Goal: Obtain resource: Download file/media

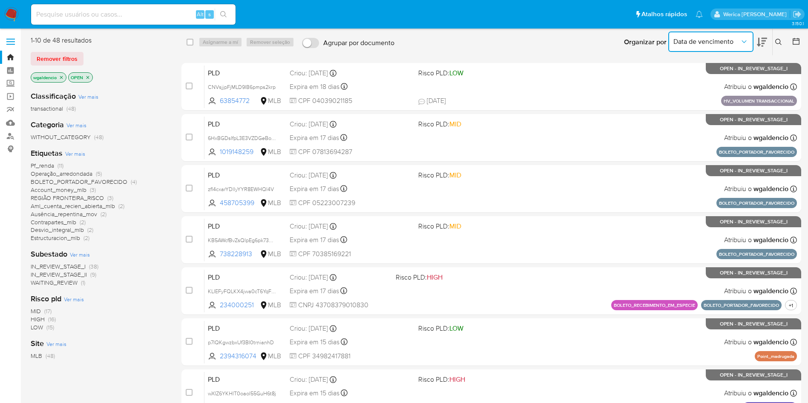
click at [753, 43] on button "Data de vencimento" at bounding box center [710, 42] width 85 height 20
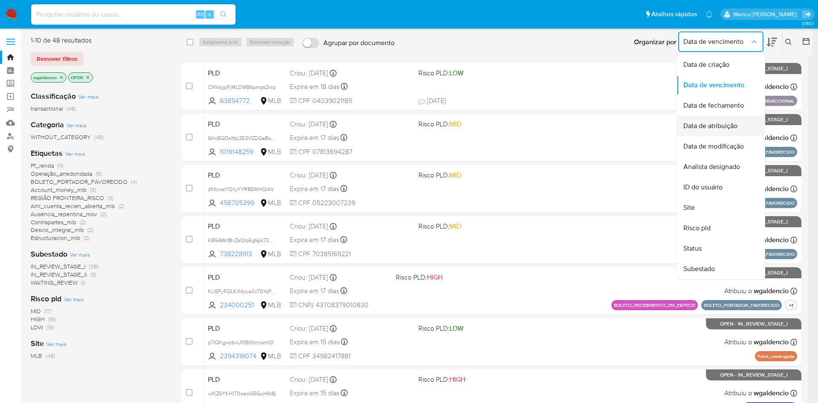
click at [734, 132] on div "Data de atribuição" at bounding box center [718, 126] width 70 height 20
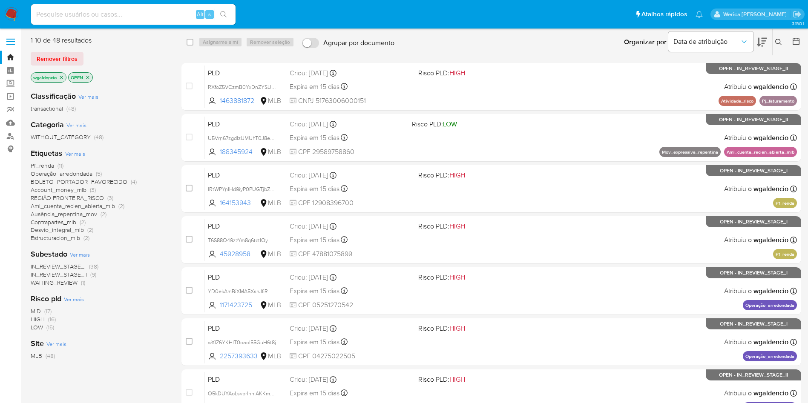
click at [766, 39] on icon at bounding box center [762, 42] width 10 height 9
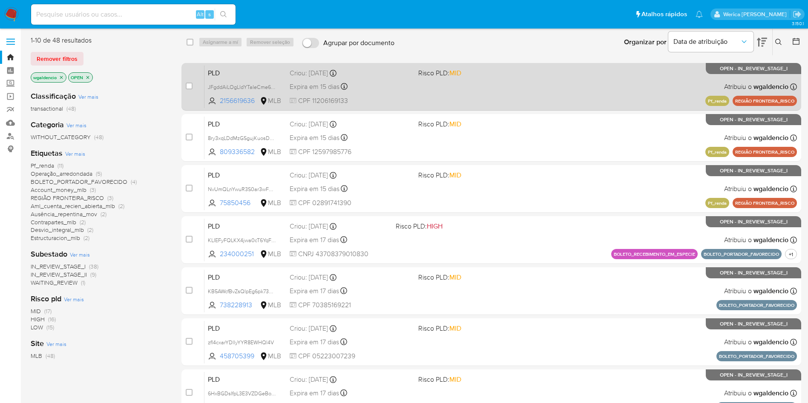
click at [560, 85] on div "PLD JFgddAiLOgLldYTaIeCme6HS 2156619636 MLB Risco PLD: MID Criou: 12/07/2025 Cr…" at bounding box center [500, 86] width 593 height 43
click at [585, 88] on div "PLD JFgddAiLOgLldYTaIeCme6HS 2156619636 MLB Risco PLD: MID Criou: 12/07/2025 Cr…" at bounding box center [500, 86] width 593 height 43
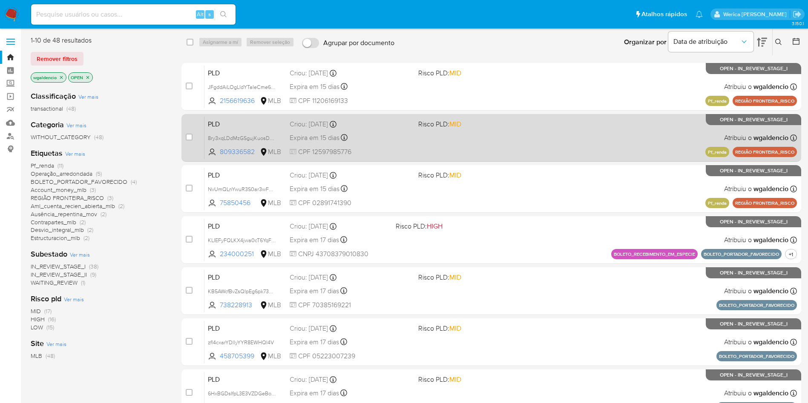
click at [602, 148] on div "PLD 8ry3xqLDdMzGSgujKuosDE5L 809336582 MLB Risco PLD: MID Criou: 12/07/2025 Cri…" at bounding box center [500, 137] width 593 height 43
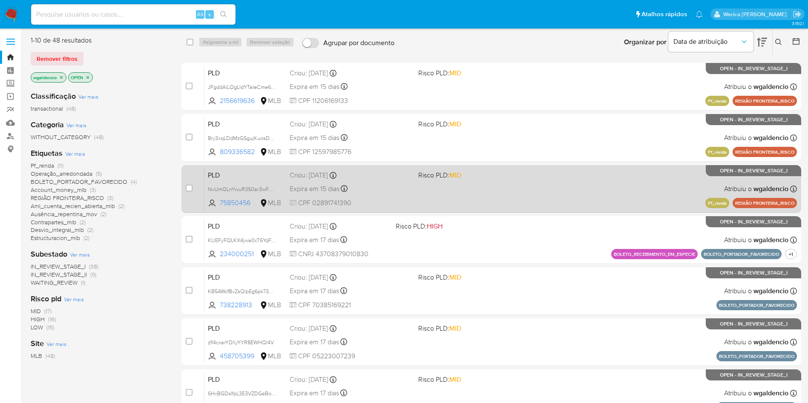
click at [596, 178] on div "PLD NvUmQLnYwuR3S0ar3wFdRfRI 75850456 MLB Risco PLD: MID Criou: 12/07/2025 Crio…" at bounding box center [500, 188] width 593 height 43
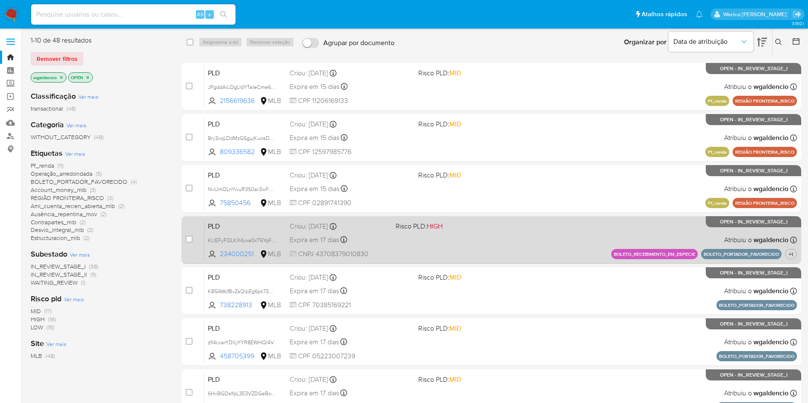
click at [530, 236] on div "PLD KLIEFyFQLKX4jwa0cT6YqFAG 234000251 MLB Risco PLD: HIGH Criou: 14/07/2025 Cr…" at bounding box center [500, 240] width 593 height 43
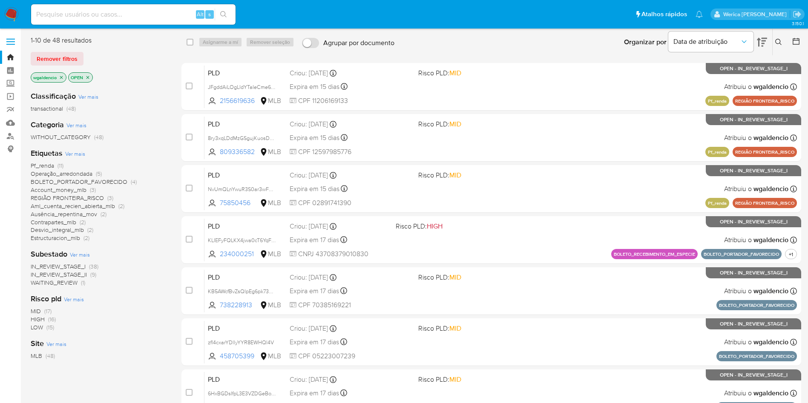
click at [72, 155] on span "Ver mais" at bounding box center [75, 154] width 20 height 8
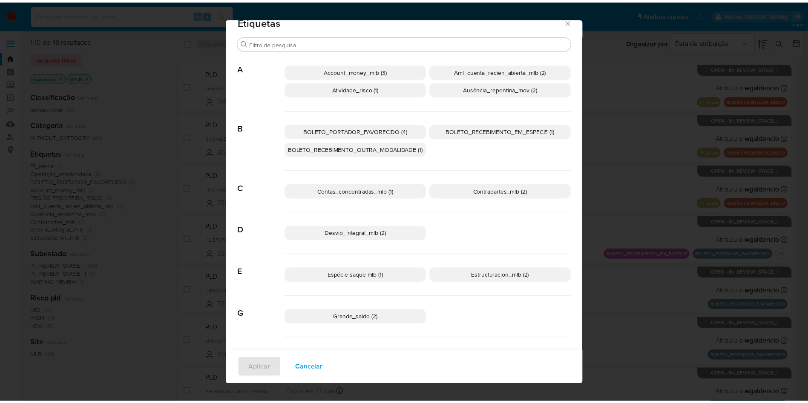
scroll to position [0, 0]
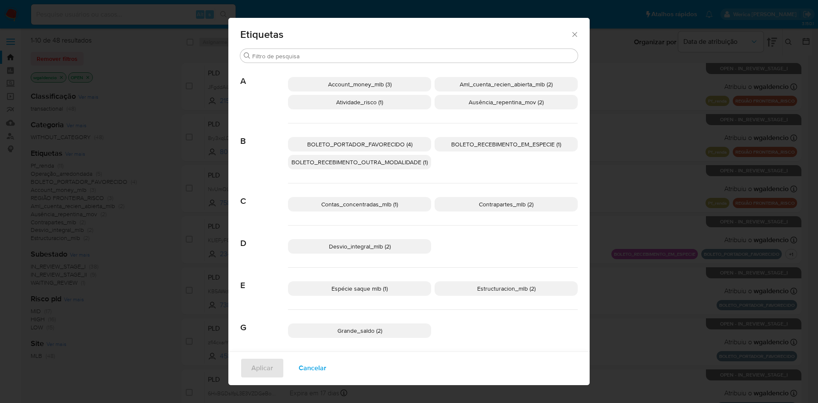
click at [570, 36] on icon "Fechar" at bounding box center [574, 34] width 9 height 9
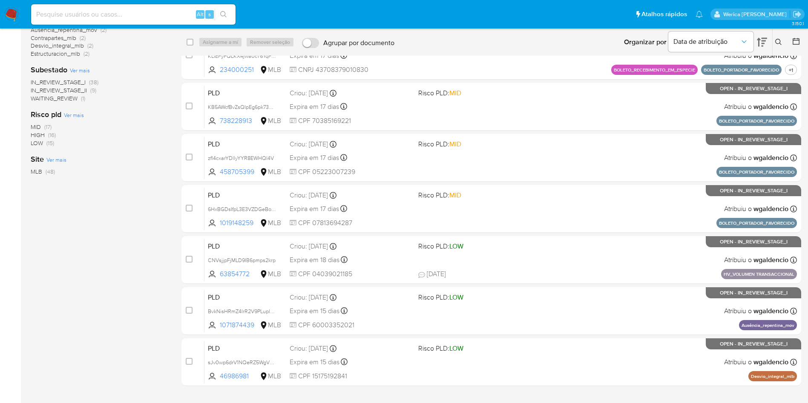
scroll to position [204, 0]
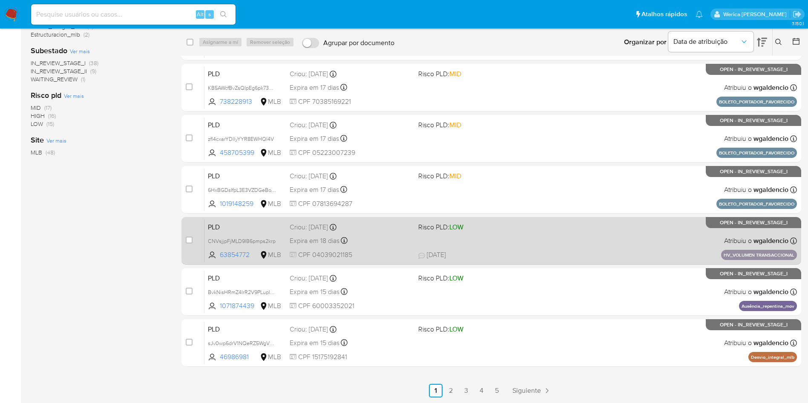
click at [557, 247] on div "PLD CNVsjjpFjMLD9IB6pmps2krp 63854772 MLB Risco PLD: LOW Criou: 15/07/2025 Crio…" at bounding box center [500, 240] width 593 height 43
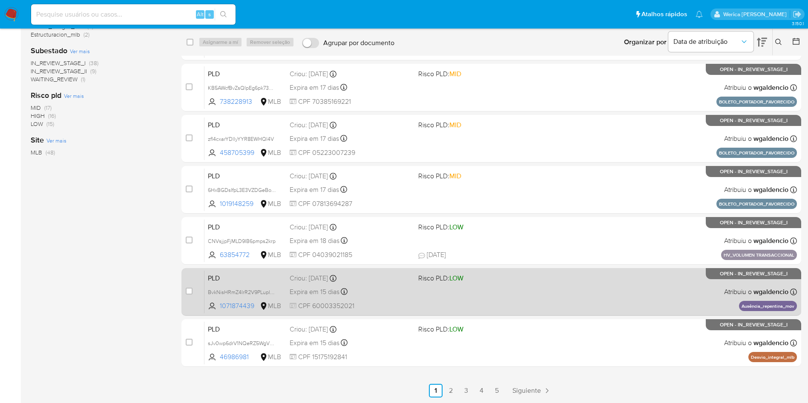
click at [606, 290] on div "PLD BvkNisHRmZ4lrR2V9PLupl9B 1071874439 MLB Risco PLD: LOW Criou: 12/07/2025 Cr…" at bounding box center [500, 292] width 593 height 43
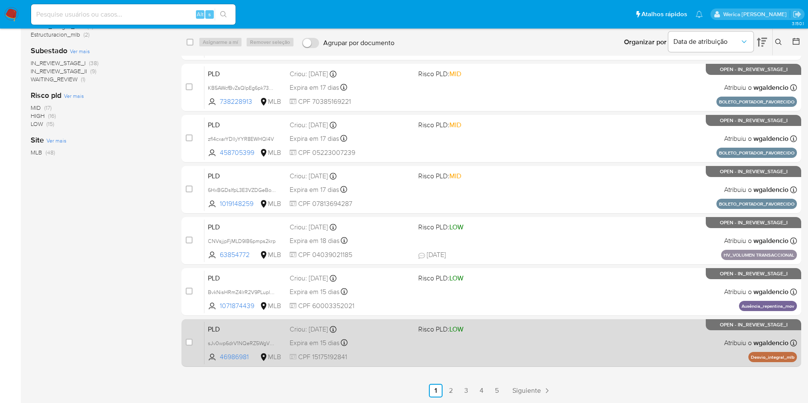
click at [579, 346] on div "PLD sJv0wp6drV1NQeRZ5WgVH6Kr 46986981 MLB Risco PLD: LOW Criou: 12/07/2025 Crio…" at bounding box center [500, 343] width 593 height 43
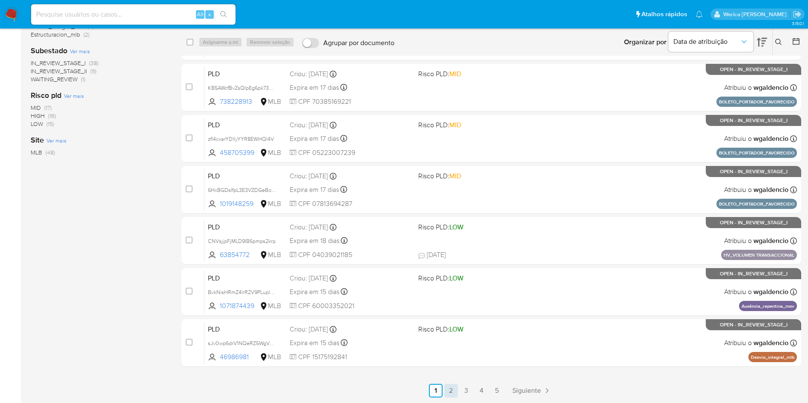
click at [451, 395] on link "2" at bounding box center [451, 391] width 14 height 14
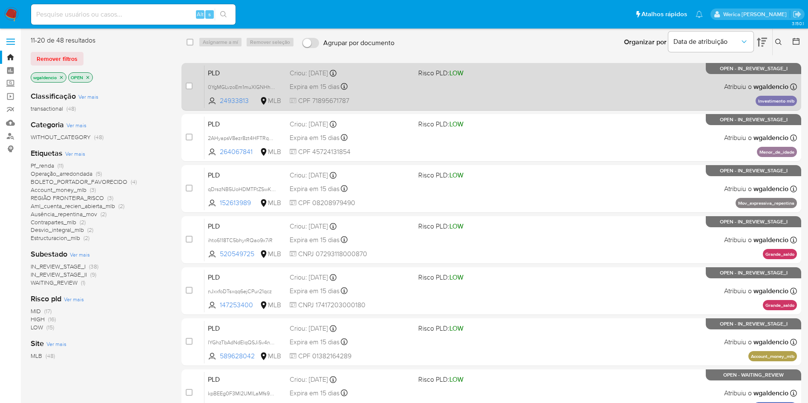
click at [575, 72] on div "PLD 0YgMGLvzoEm1muXlGNHhjSii 24933813 MLB Risco PLD: LOW Criou: 12/07/2025 Crio…" at bounding box center [500, 86] width 593 height 43
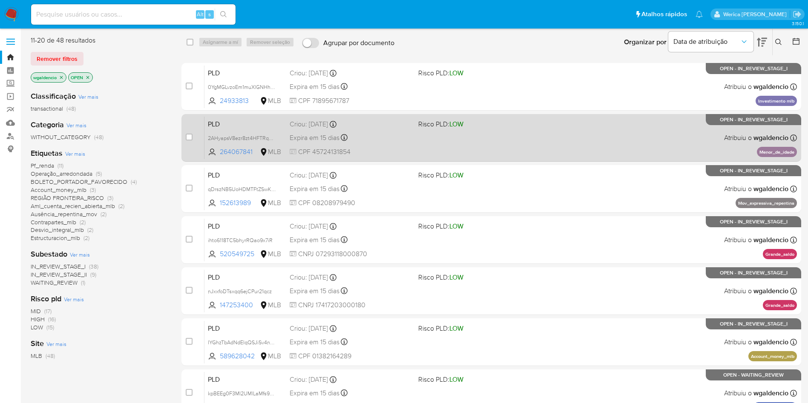
click at [573, 142] on div "PLD 2AHyapsV8ezr8zt4HFTRqBRv 264067841 MLB Risco PLD: LOW Criou: 12/07/2025 Cri…" at bounding box center [500, 137] width 593 height 43
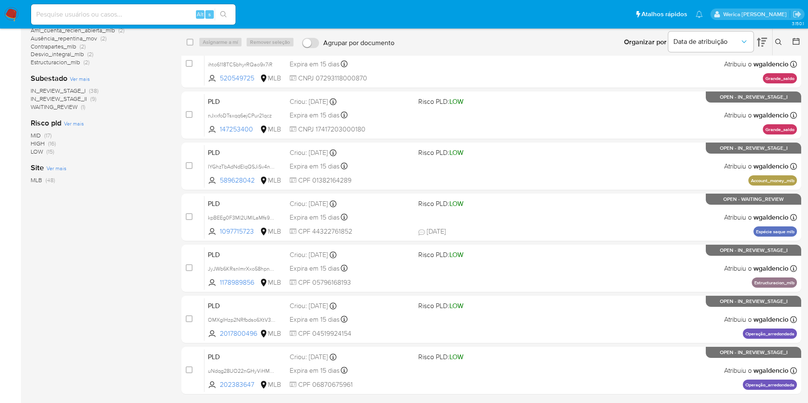
scroll to position [204, 0]
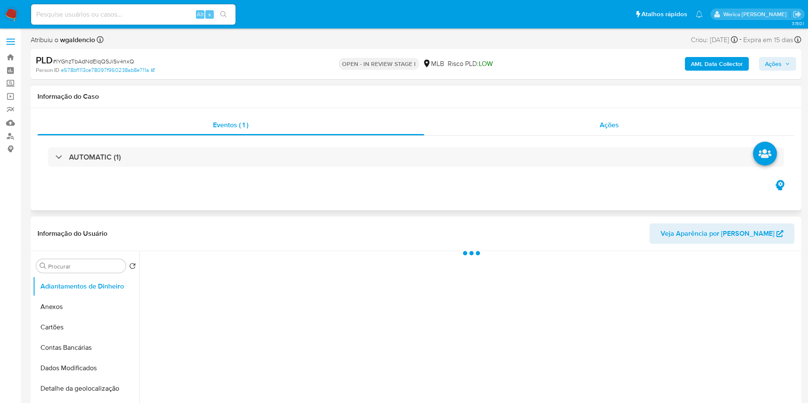
click at [600, 128] on span "Ações" at bounding box center [609, 125] width 19 height 10
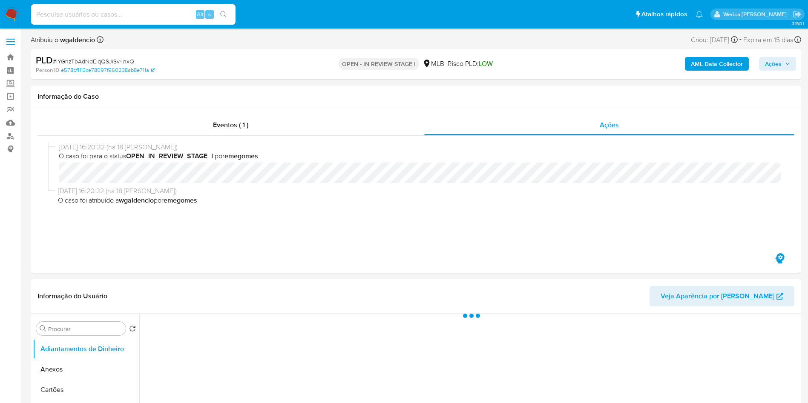
select select "10"
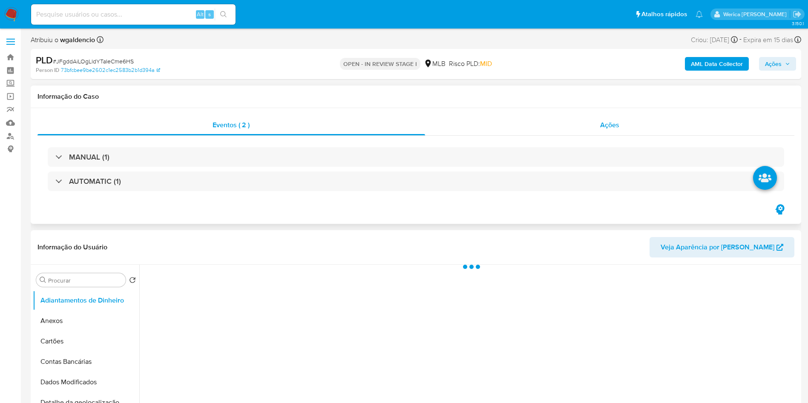
click at [603, 120] on span "Ações" at bounding box center [609, 125] width 19 height 10
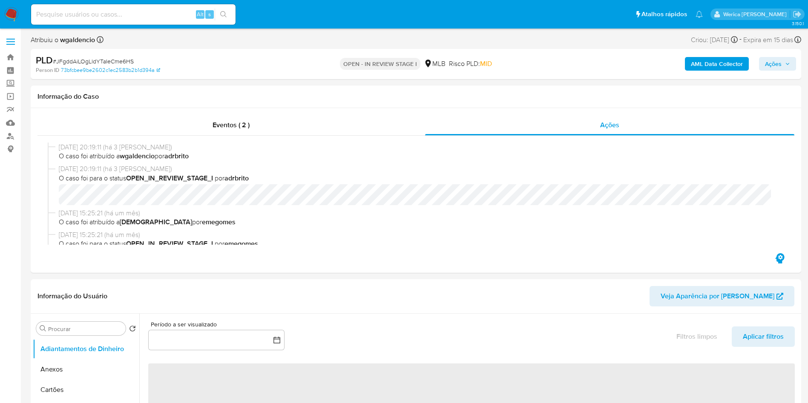
select select "10"
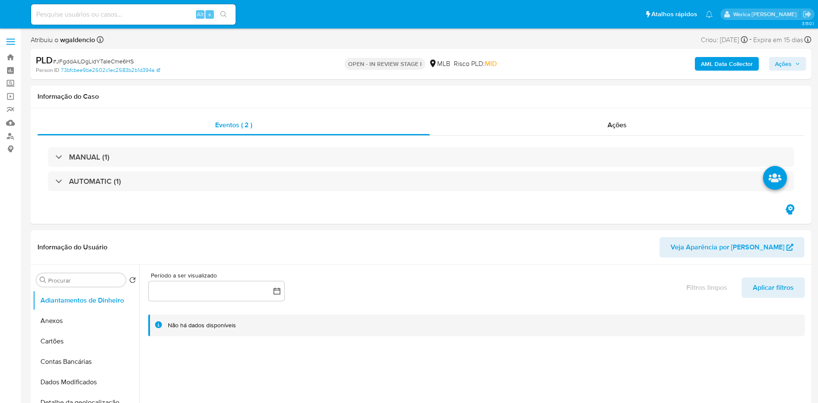
select select "10"
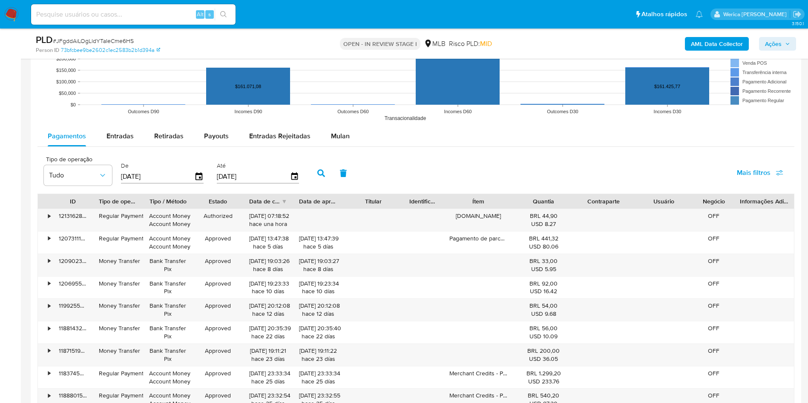
scroll to position [876, 0]
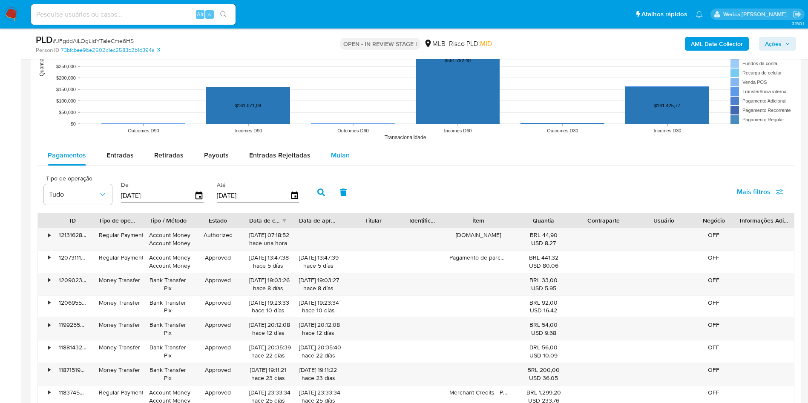
click at [351, 155] on button "Mulan" at bounding box center [340, 155] width 39 height 20
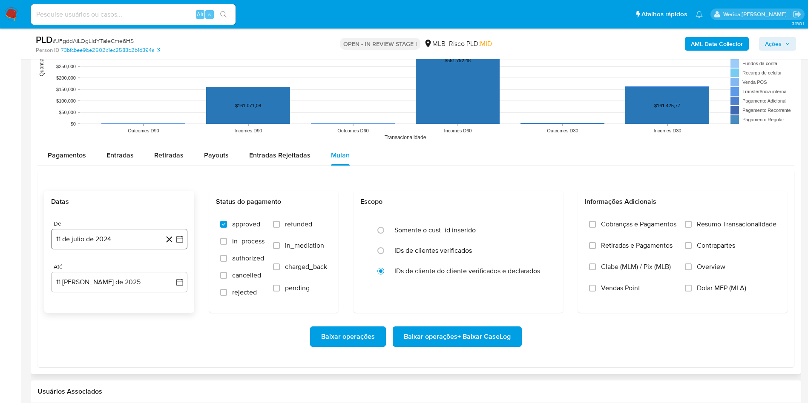
click at [118, 243] on button "11 de julio de 2024" at bounding box center [119, 239] width 136 height 20
click at [121, 276] on div "julio 2024 julio 2024 lun lunes mar martes mié miércoles jue jueves vie viernes…" at bounding box center [119, 321] width 116 height 112
click at [124, 273] on span "julio 2024" at bounding box center [115, 270] width 32 height 9
click at [171, 273] on icon "Año siguiente" at bounding box center [170, 270] width 10 height 10
click at [155, 331] on button "jun" at bounding box center [155, 325] width 24 height 14
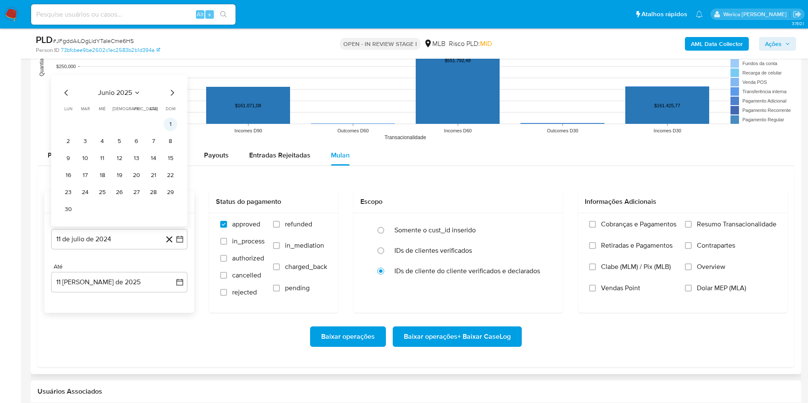
click at [168, 129] on button "1" at bounding box center [171, 125] width 14 height 14
click at [624, 220] on span "Cobranças e Pagamentos" at bounding box center [638, 224] width 75 height 9
click at [596, 221] on input "Cobranças e Pagamentos" at bounding box center [592, 224] width 7 height 7
click at [613, 251] on label "Retiradas e Pagamentos" at bounding box center [632, 252] width 87 height 21
click at [596, 249] on input "Retiradas e Pagamentos" at bounding box center [592, 245] width 7 height 7
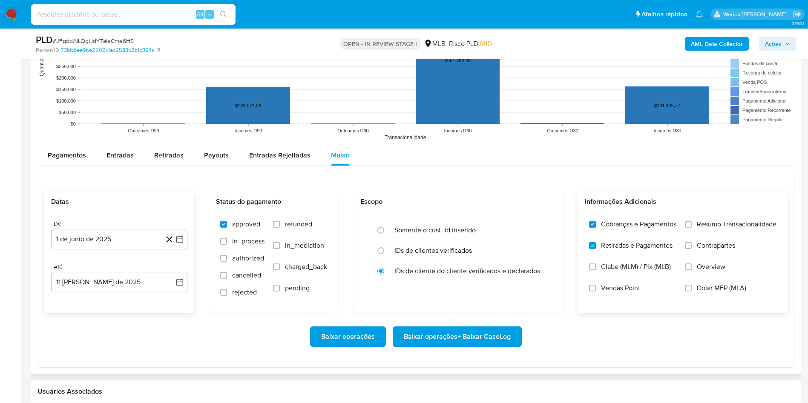
click at [609, 265] on span "Clabe (MLM) / Pix (MLB)" at bounding box center [636, 267] width 70 height 9
click at [596, 265] on input "Clabe (MLM) / Pix (MLB)" at bounding box center [592, 267] width 7 height 7
click at [603, 284] on span "Vendas Point" at bounding box center [620, 288] width 39 height 9
click at [596, 285] on input "Vendas Point" at bounding box center [592, 288] width 7 height 7
click at [709, 231] on label "Resumo Transacionalidade" at bounding box center [731, 230] width 92 height 21
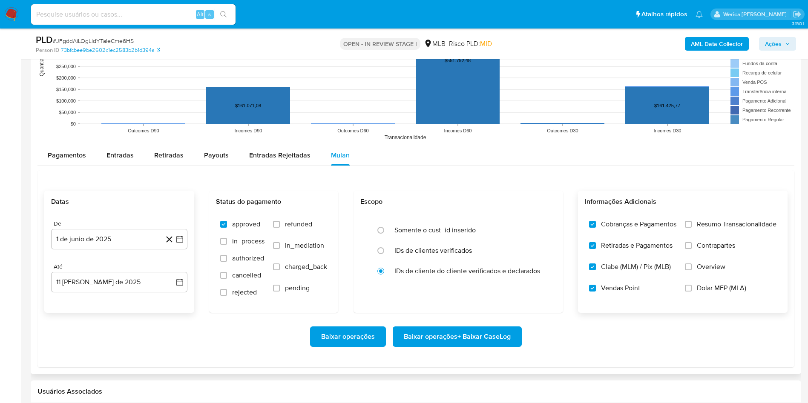
click at [692, 228] on input "Resumo Transacionalidade" at bounding box center [688, 224] width 7 height 7
click at [710, 256] on label "Contrapartes" at bounding box center [731, 252] width 92 height 21
click at [692, 249] on input "Contrapartes" at bounding box center [688, 245] width 7 height 7
click at [697, 270] on span "Overview" at bounding box center [711, 267] width 29 height 9
click at [692, 270] on input "Overview" at bounding box center [688, 267] width 7 height 7
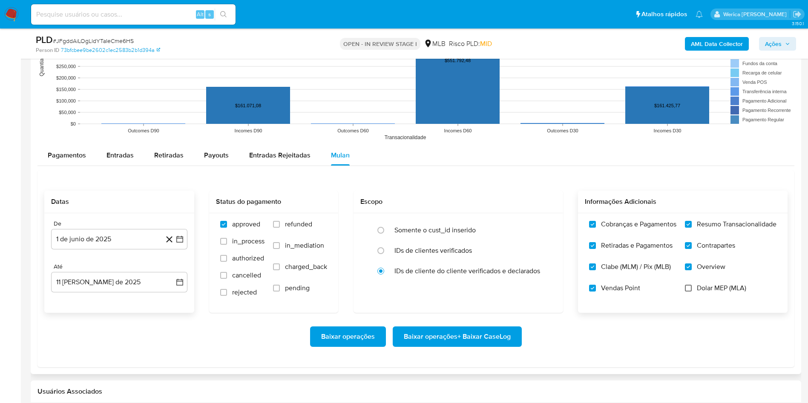
click at [690, 291] on input "Dolar MEP (MLA)" at bounding box center [688, 288] width 7 height 7
click at [501, 337] on span "Baixar operações + Baixar CaseLog" at bounding box center [457, 337] width 107 height 19
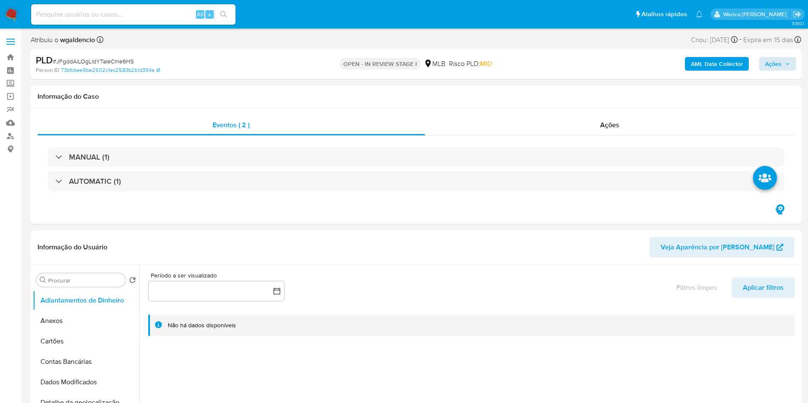
scroll to position [17, 0]
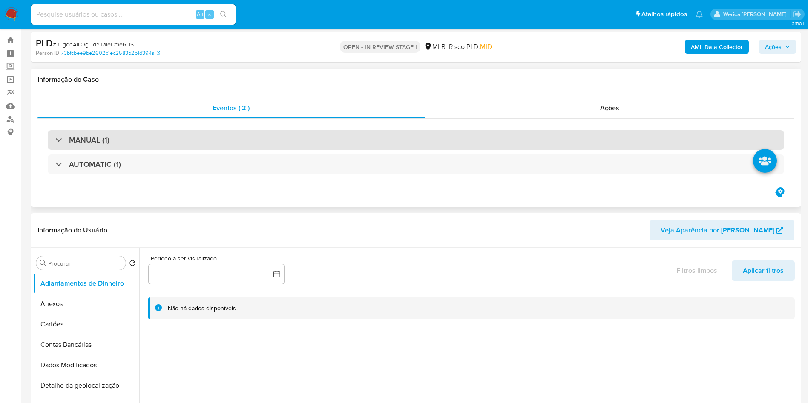
click at [663, 136] on div "MANUAL (1)" at bounding box center [416, 140] width 737 height 20
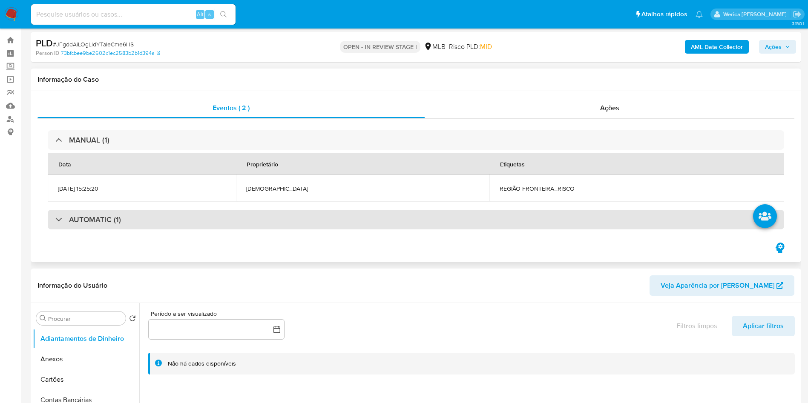
click at [349, 222] on div "AUTOMATIC (1)" at bounding box center [416, 220] width 737 height 20
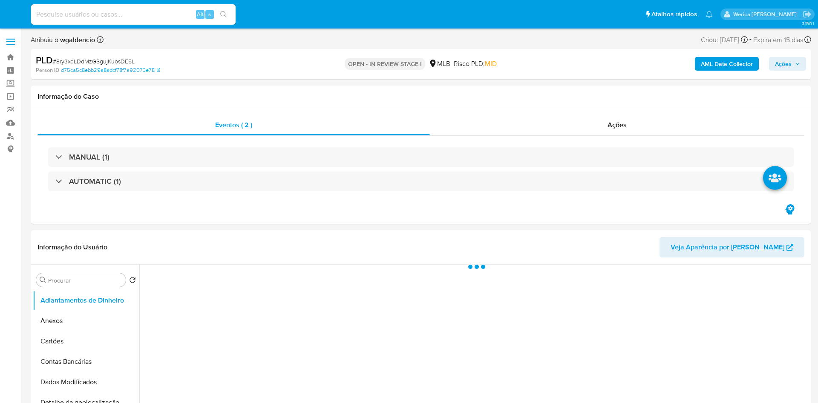
select select "10"
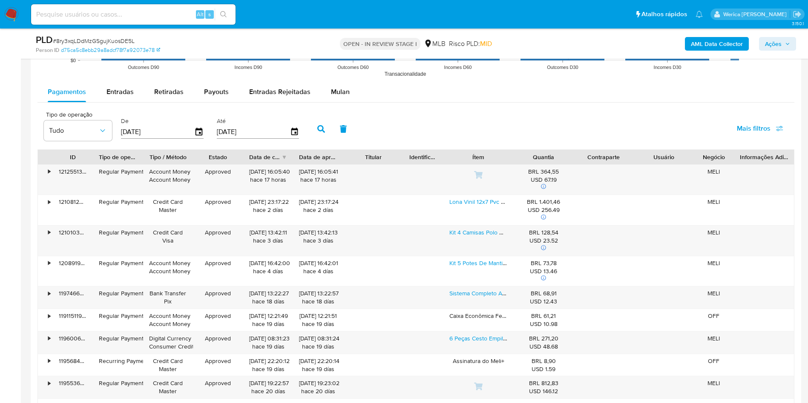
scroll to position [880, 0]
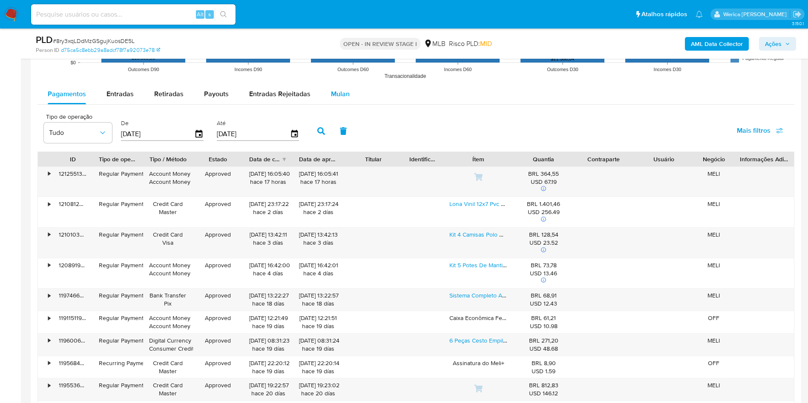
click at [332, 96] on span "Mulan" at bounding box center [340, 94] width 19 height 10
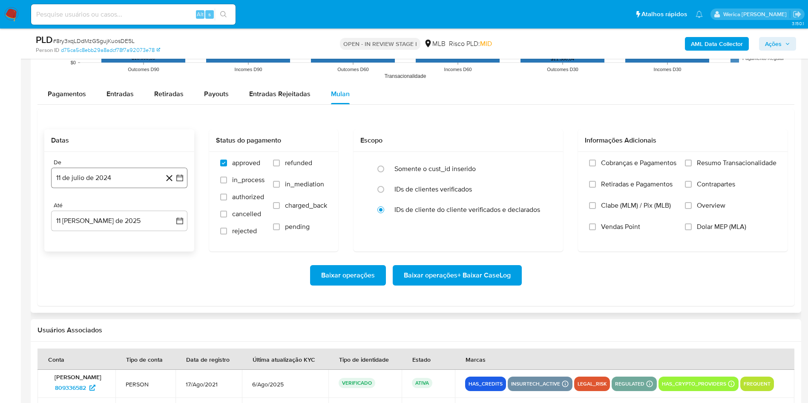
click at [118, 177] on button "11 de julio de 2024" at bounding box center [119, 178] width 136 height 20
click at [123, 206] on span "julio 2024" at bounding box center [115, 208] width 32 height 9
click at [172, 208] on icon "Año siguiente" at bounding box center [170, 209] width 3 height 6
click at [156, 262] on span "jun" at bounding box center [155, 263] width 10 height 7
click at [172, 244] on button "1" at bounding box center [171, 240] width 14 height 14
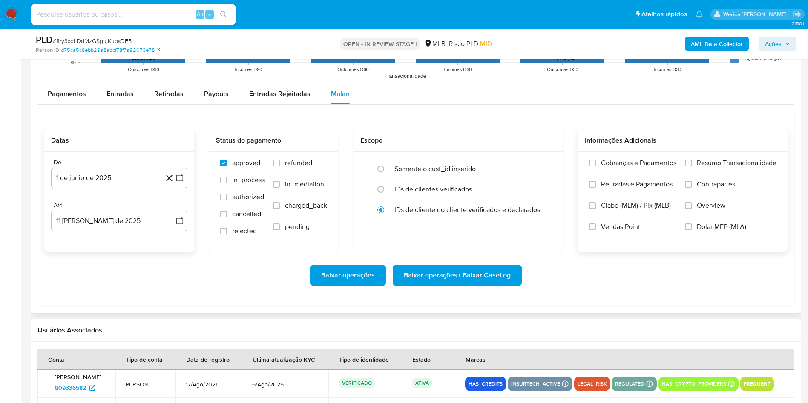
click at [607, 166] on span "Cobranças e Pagamentos" at bounding box center [638, 163] width 75 height 9
click at [596, 166] on input "Cobranças e Pagamentos" at bounding box center [592, 163] width 7 height 7
click at [602, 197] on label "Retiradas e Pagamentos" at bounding box center [632, 190] width 87 height 21
click at [596, 188] on input "Retiradas e Pagamentos" at bounding box center [592, 184] width 7 height 7
click at [609, 213] on label "Clabe (MLM) / Pix (MLB)" at bounding box center [632, 212] width 87 height 21
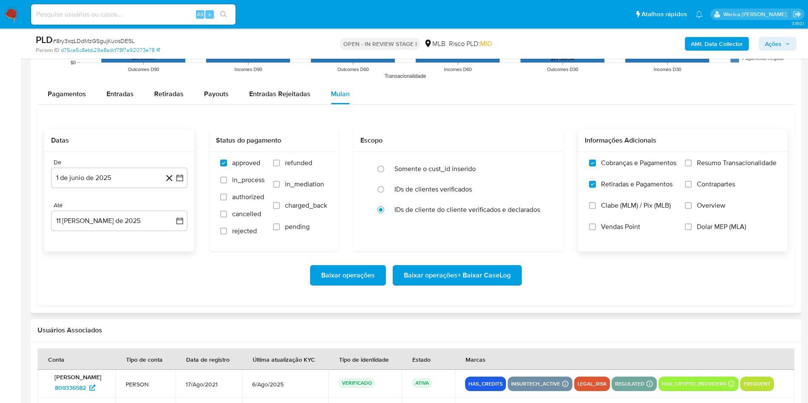
click at [596, 209] on input "Clabe (MLM) / Pix (MLB)" at bounding box center [592, 205] width 7 height 7
click at [607, 223] on span "Vendas Point" at bounding box center [620, 227] width 39 height 9
click at [596, 224] on input "Vendas Point" at bounding box center [592, 227] width 7 height 7
click at [688, 227] on input "Dolar MEP (MLA)" at bounding box center [688, 227] width 7 height 7
click at [697, 211] on label "Overview" at bounding box center [731, 212] width 92 height 21
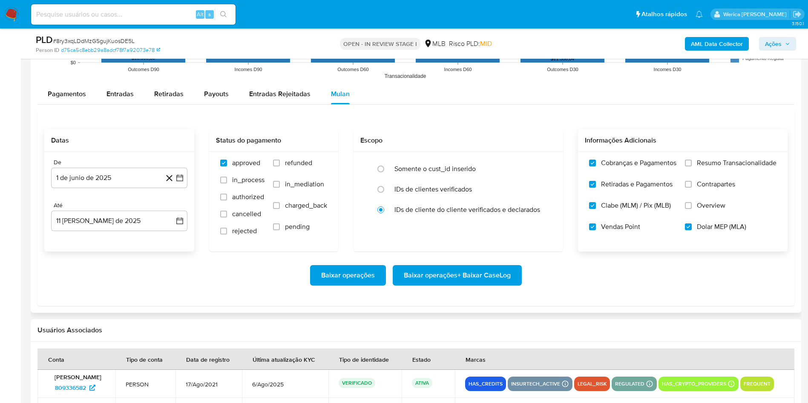
click at [692, 209] on input "Overview" at bounding box center [688, 205] width 7 height 7
click at [696, 186] on label "Contrapartes" at bounding box center [731, 190] width 92 height 21
click at [692, 186] on input "Contrapartes" at bounding box center [688, 184] width 7 height 7
click at [698, 173] on label "Resumo Transacionalidade" at bounding box center [731, 169] width 92 height 21
click at [692, 167] on input "Resumo Transacionalidade" at bounding box center [688, 163] width 7 height 7
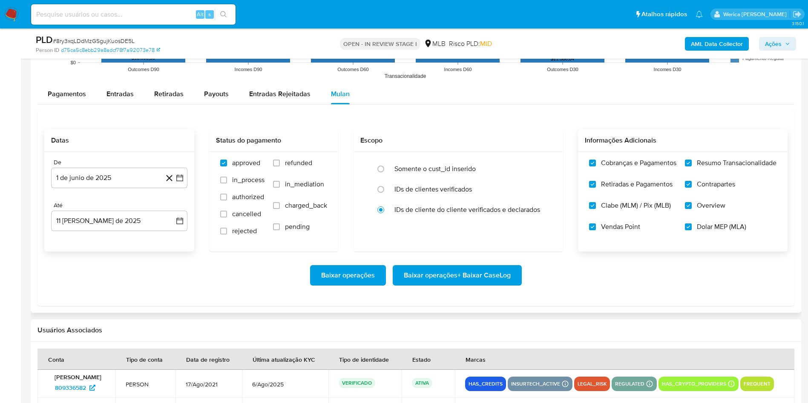
click at [473, 273] on span "Baixar operações + Baixar CaseLog" at bounding box center [457, 275] width 107 height 19
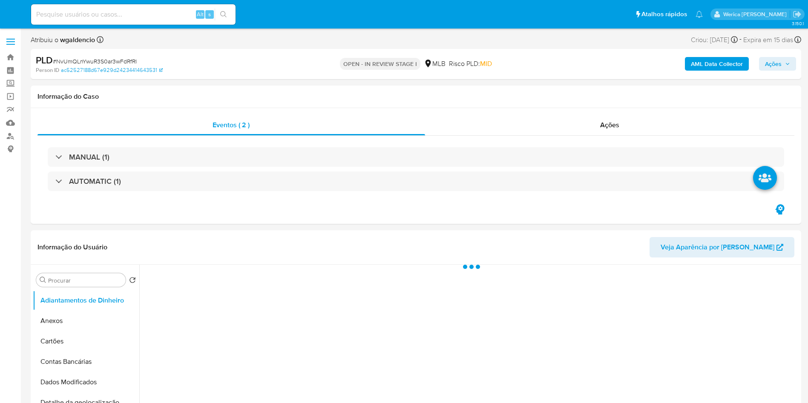
select select "10"
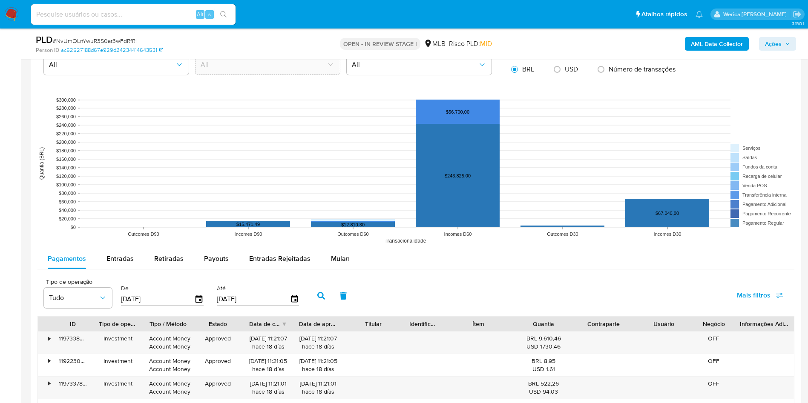
scroll to position [778, 0]
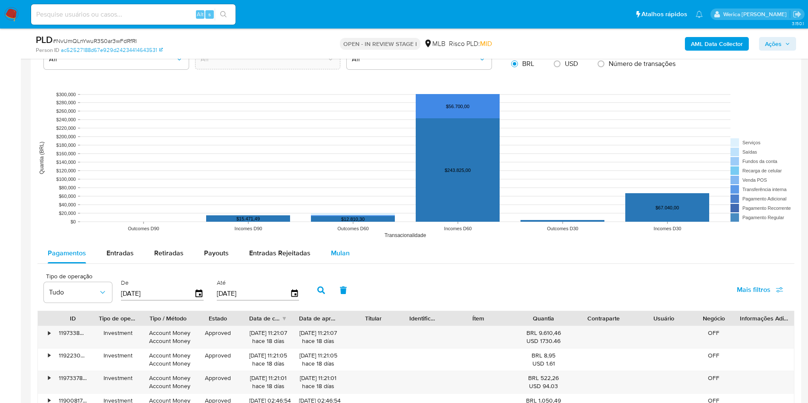
click at [331, 260] on div "Mulan" at bounding box center [340, 253] width 19 height 20
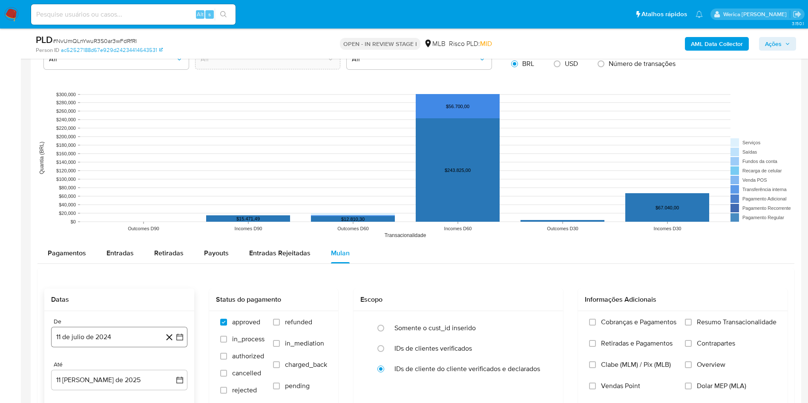
click at [85, 343] on button "11 de julio de 2024" at bounding box center [119, 337] width 136 height 20
click at [123, 209] on span "julio 2024" at bounding box center [115, 208] width 32 height 9
click at [172, 199] on icon "Año siguiente" at bounding box center [170, 198] width 10 height 10
click at [154, 254] on span "jun" at bounding box center [155, 253] width 10 height 7
click at [168, 223] on button "1" at bounding box center [171, 223] width 14 height 14
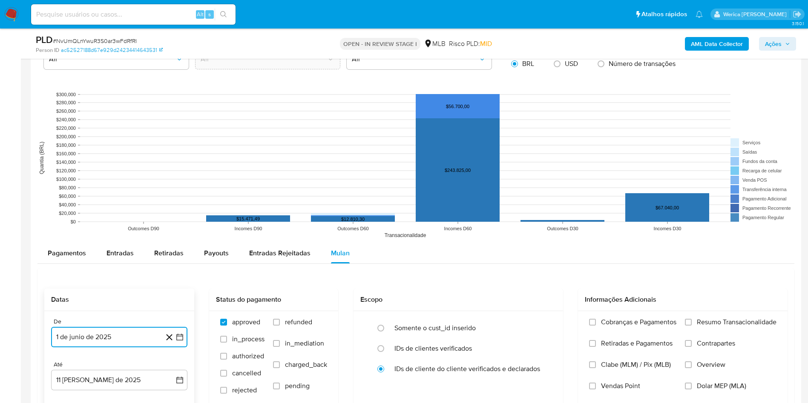
scroll to position [887, 0]
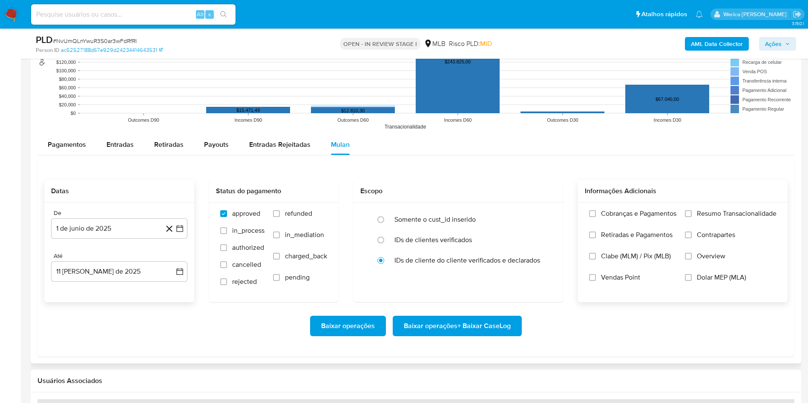
click at [631, 278] on span "Vendas Point" at bounding box center [620, 278] width 39 height 9
click at [596, 278] on input "Vendas Point" at bounding box center [592, 277] width 7 height 7
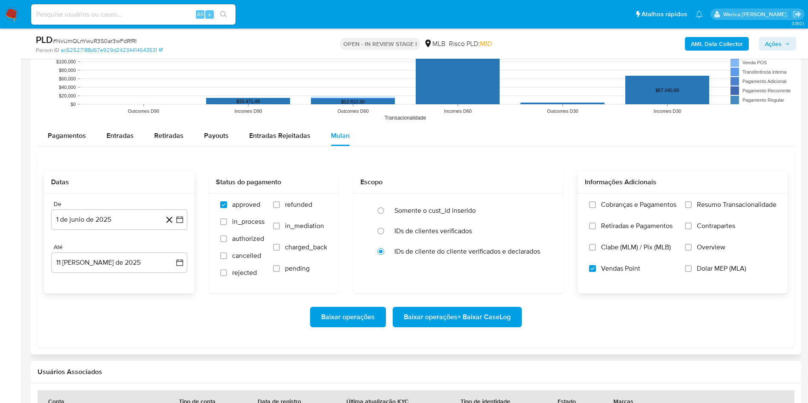
scroll to position [895, 0]
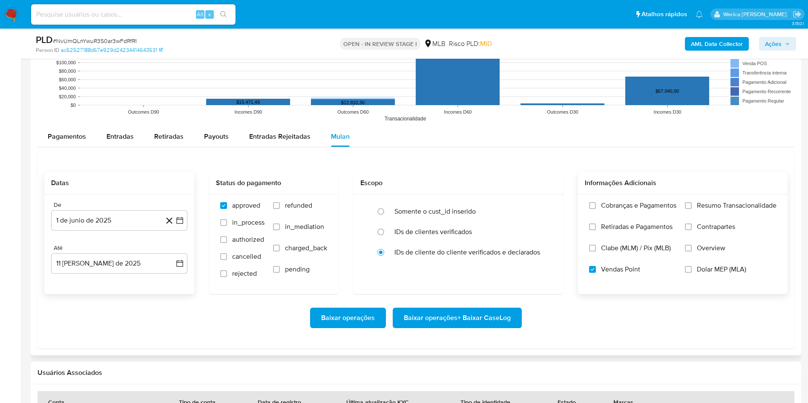
click at [603, 214] on label "Cobranças e Pagamentos" at bounding box center [632, 212] width 87 height 21
click at [596, 209] on input "Cobranças e Pagamentos" at bounding box center [592, 205] width 7 height 7
click at [599, 221] on label "Cobranças e Pagamentos" at bounding box center [632, 212] width 87 height 21
click at [596, 209] on input "Cobranças e Pagamentos" at bounding box center [592, 205] width 7 height 7
click at [595, 228] on label "Retiradas e Pagamentos" at bounding box center [632, 233] width 87 height 21
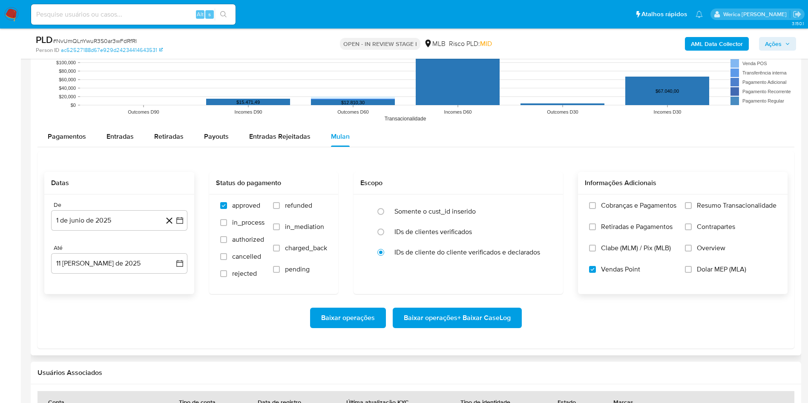
click at [595, 228] on input "Retiradas e Pagamentos" at bounding box center [592, 227] width 7 height 7
click at [596, 249] on label "Clabe (MLM) / Pix (MLB)" at bounding box center [632, 254] width 87 height 21
click at [596, 249] on input "Clabe (MLM) / Pix (MLB)" at bounding box center [592, 248] width 7 height 7
click at [594, 210] on label "Cobranças e Pagamentos" at bounding box center [632, 212] width 87 height 21
click at [594, 209] on input "Cobranças e Pagamentos" at bounding box center [592, 205] width 7 height 7
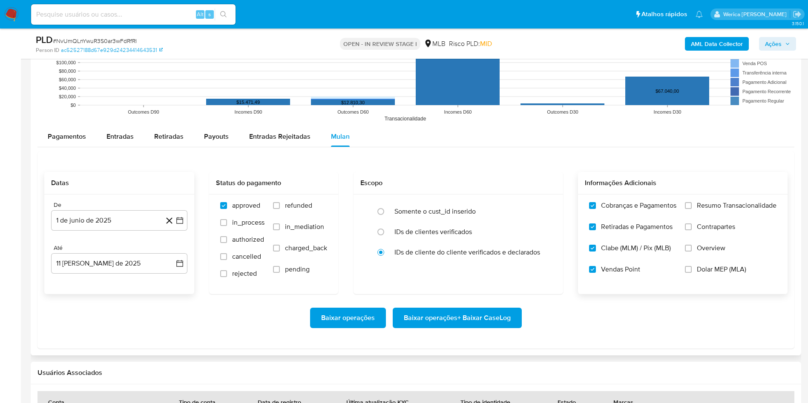
click at [726, 206] on span "Resumo Transacionalidade" at bounding box center [737, 206] width 80 height 9
click at [692, 206] on input "Resumo Transacionalidade" at bounding box center [688, 205] width 7 height 7
click at [705, 229] on span "Contrapartes" at bounding box center [716, 227] width 38 height 9
click at [692, 229] on input "Contrapartes" at bounding box center [688, 227] width 7 height 7
click at [698, 250] on span "Overview" at bounding box center [711, 248] width 29 height 9
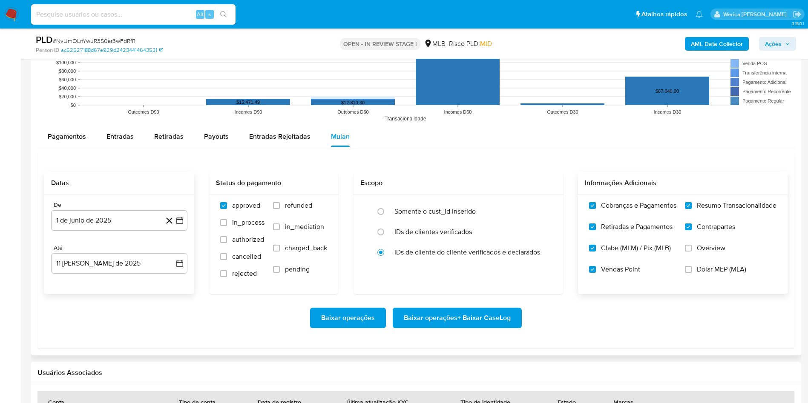
click at [692, 250] on input "Overview" at bounding box center [688, 248] width 7 height 7
click at [691, 268] on input "Dolar MEP (MLA)" at bounding box center [688, 269] width 7 height 7
click at [488, 323] on span "Baixar operações + Baixar CaseLog" at bounding box center [457, 318] width 107 height 19
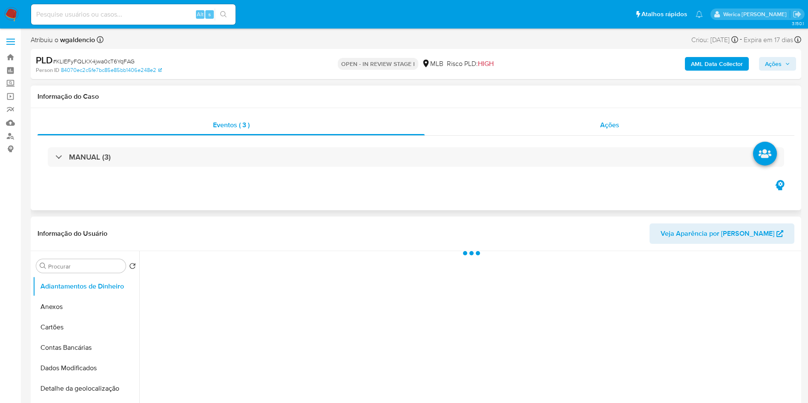
click at [606, 121] on span "Ações" at bounding box center [609, 125] width 19 height 10
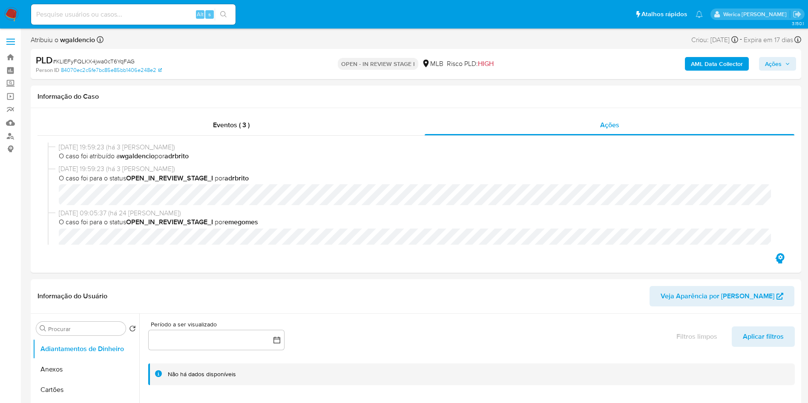
select select "10"
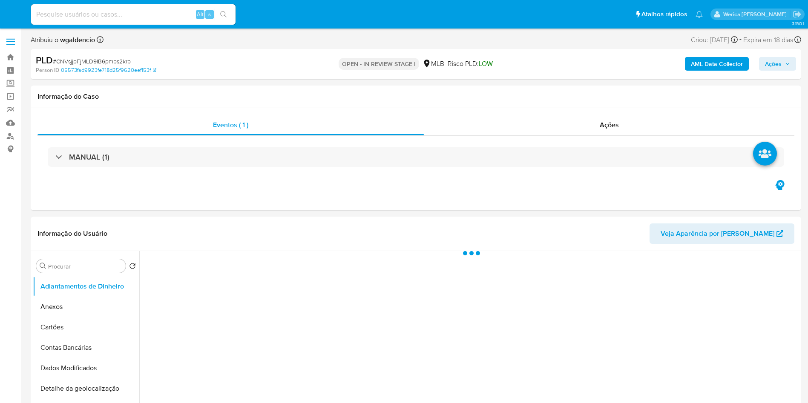
select select "10"
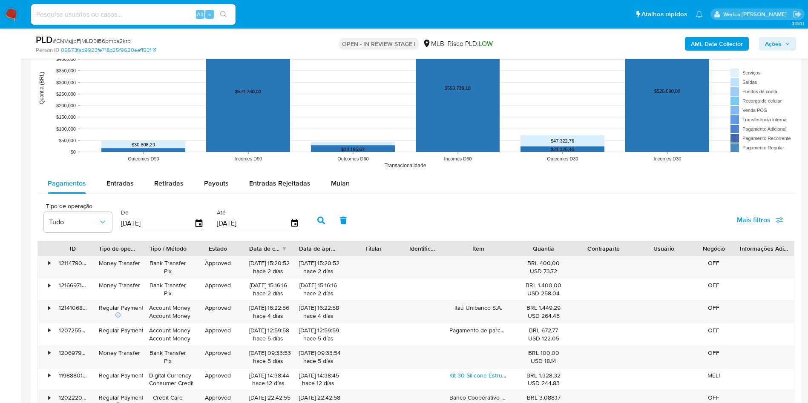
scroll to position [853, 0]
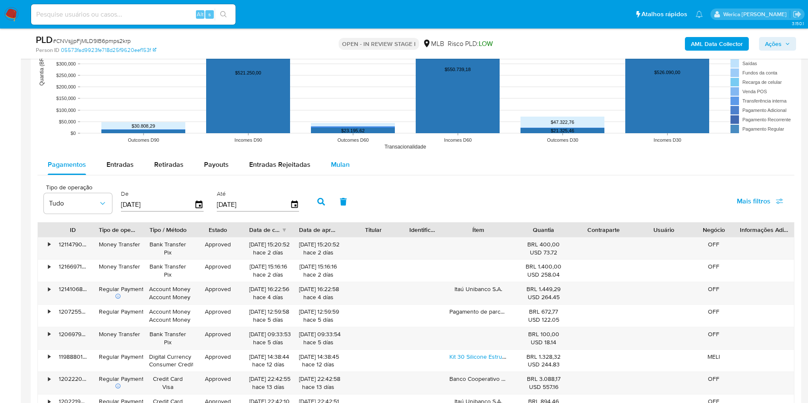
click at [333, 158] on div "Mulan" at bounding box center [340, 165] width 19 height 20
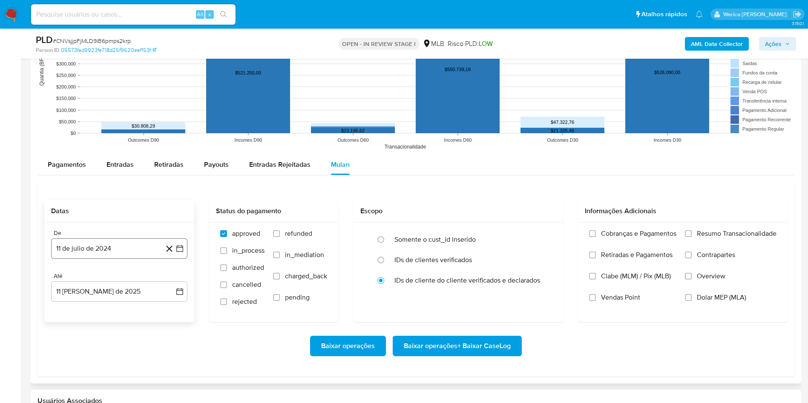
click at [133, 249] on button "11 de julio de 2024" at bounding box center [119, 249] width 136 height 20
click at [122, 275] on span "julio 2024" at bounding box center [115, 279] width 32 height 9
click at [168, 282] on icon "Año siguiente" at bounding box center [170, 279] width 10 height 10
click at [155, 339] on button "jun" at bounding box center [155, 335] width 24 height 14
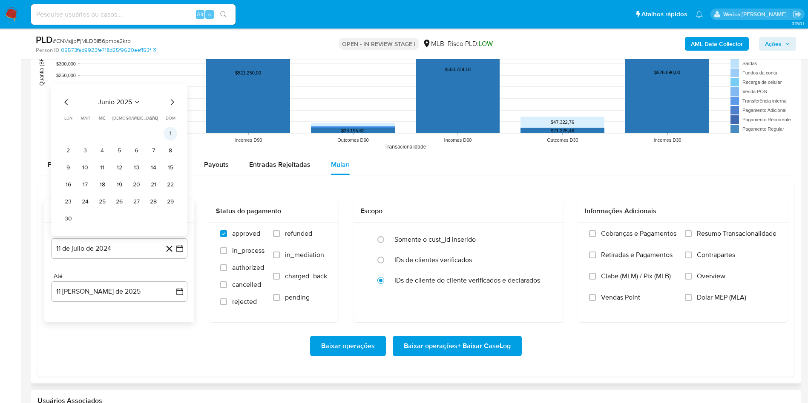
click at [173, 134] on button "1" at bounding box center [171, 134] width 14 height 14
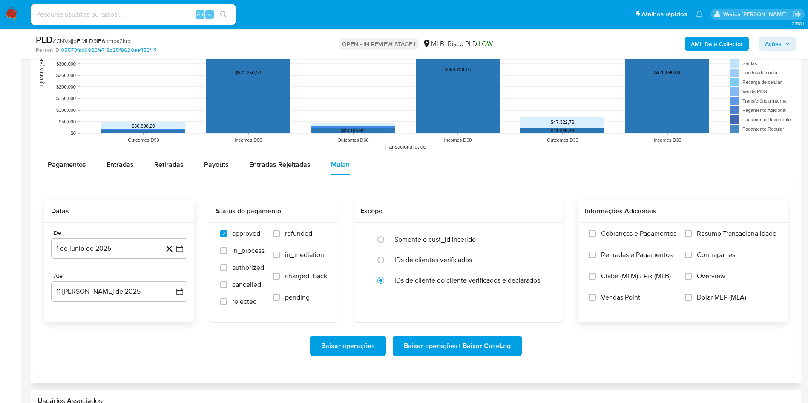
click at [622, 227] on div "Cobranças e Pagamentos Retiradas e Pagamentos Clabe (MLM) / Pix (MLB) Vendas Po…" at bounding box center [683, 272] width 210 height 99
click at [621, 230] on span "Cobranças e Pagamentos" at bounding box center [638, 234] width 75 height 9
click at [596, 230] on input "Cobranças e Pagamentos" at bounding box center [592, 233] width 7 height 7
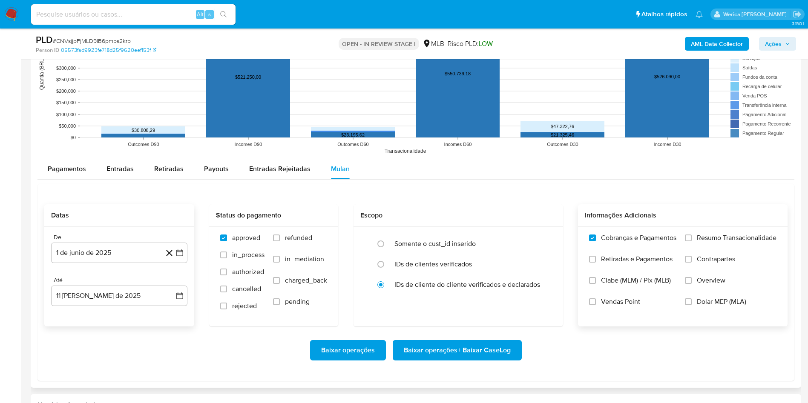
scroll to position [848, 0]
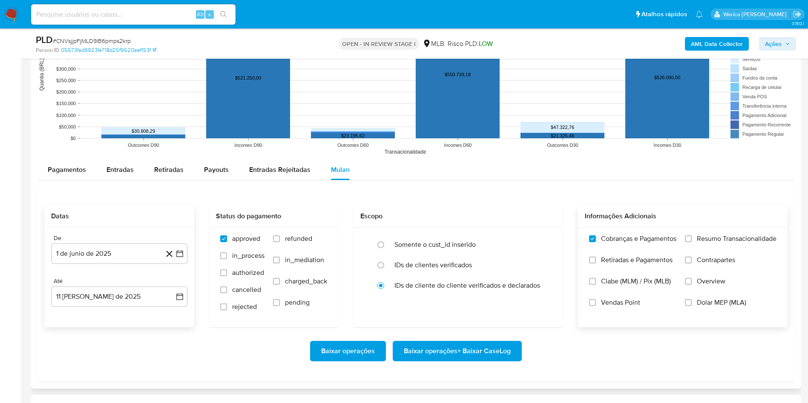
click at [610, 263] on span "Retiradas e Pagamentos" at bounding box center [637, 260] width 72 height 9
click at [596, 263] on input "Retiradas e Pagamentos" at bounding box center [592, 260] width 7 height 7
click at [608, 283] on span "Clabe (MLM) / Pix (MLB)" at bounding box center [636, 281] width 70 height 9
click at [596, 283] on input "Clabe (MLM) / Pix (MLB)" at bounding box center [592, 281] width 7 height 7
click at [607, 299] on span "Vendas Point" at bounding box center [620, 303] width 39 height 9
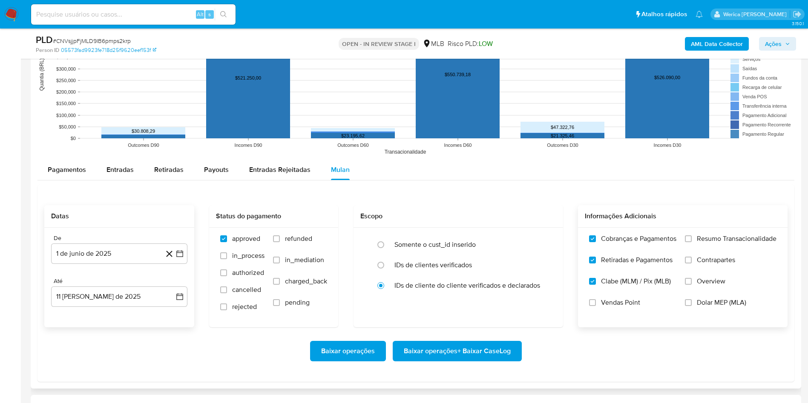
click at [596, 299] on input "Vendas Point" at bounding box center [592, 302] width 7 height 7
click at [714, 295] on label "Overview" at bounding box center [731, 287] width 92 height 21
click at [692, 285] on input "Overview" at bounding box center [688, 281] width 7 height 7
click at [700, 262] on span "Contrapartes" at bounding box center [716, 260] width 38 height 9
click at [692, 262] on input "Contrapartes" at bounding box center [688, 260] width 7 height 7
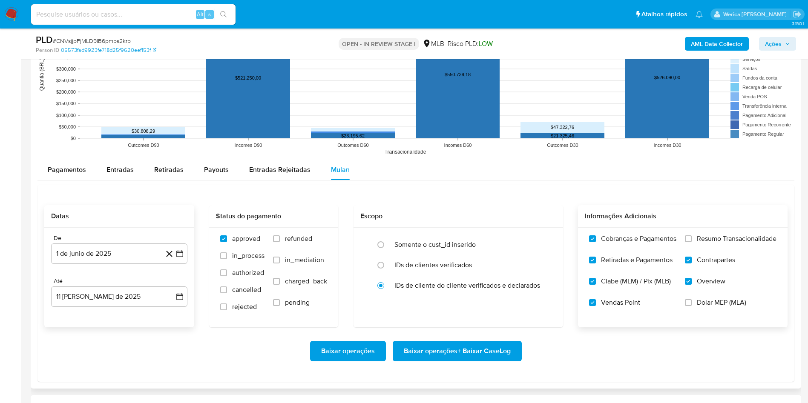
click at [697, 239] on span "Resumo Transacionalidade" at bounding box center [737, 239] width 80 height 9
click at [692, 239] on input "Resumo Transacionalidade" at bounding box center [688, 239] width 7 height 7
click at [699, 304] on span "Dolar MEP (MLA)" at bounding box center [721, 303] width 49 height 9
click at [692, 304] on input "Dolar MEP (MLA)" at bounding box center [688, 302] width 7 height 7
click at [499, 356] on span "Baixar operações + Baixar CaseLog" at bounding box center [457, 351] width 107 height 19
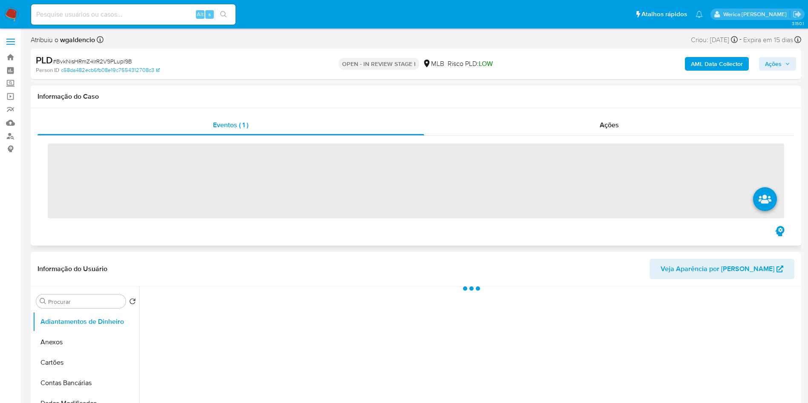
click at [601, 137] on div "‌" at bounding box center [415, 180] width 757 height 89
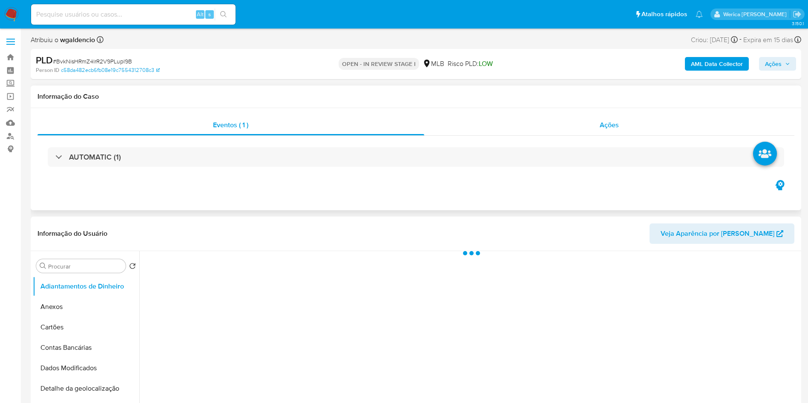
click at [616, 132] on div "Ações" at bounding box center [609, 125] width 371 height 20
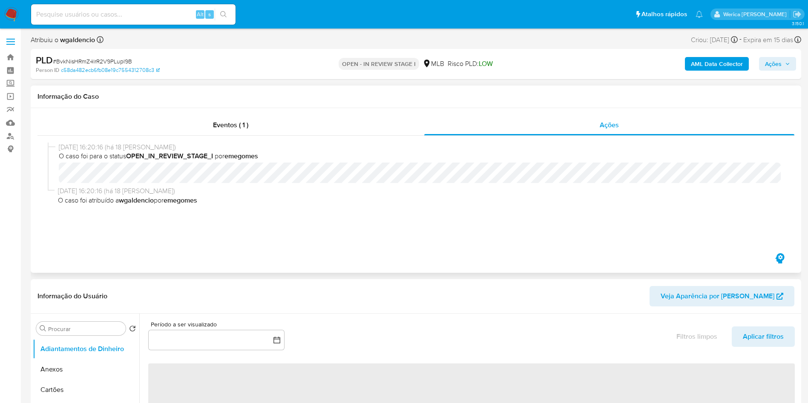
select select "10"
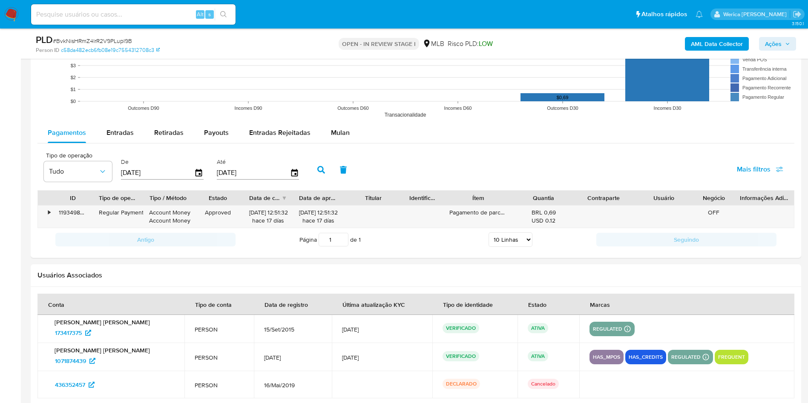
scroll to position [916, 0]
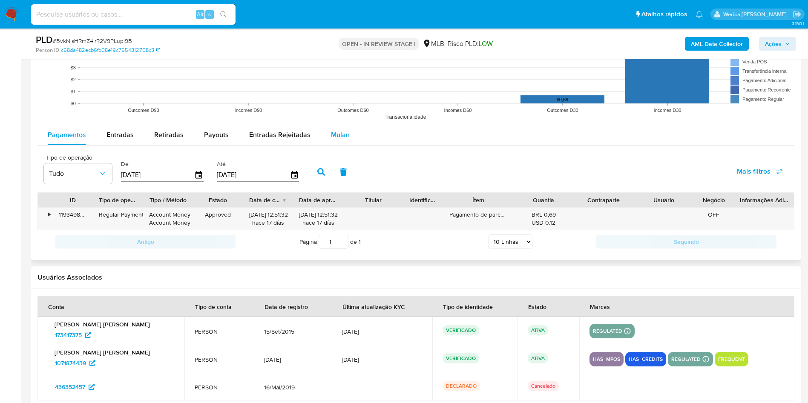
click at [336, 140] on div "Mulan" at bounding box center [340, 135] width 19 height 20
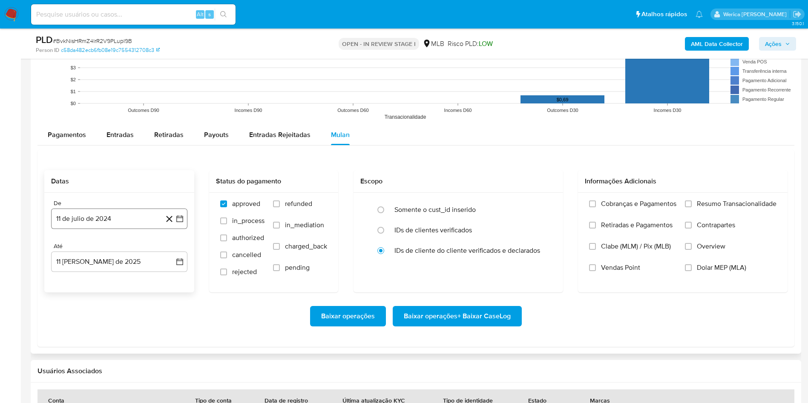
click at [118, 225] on button "11 de julio de 2024" at bounding box center [119, 219] width 136 height 20
click at [121, 252] on span "julio 2024" at bounding box center [115, 249] width 32 height 9
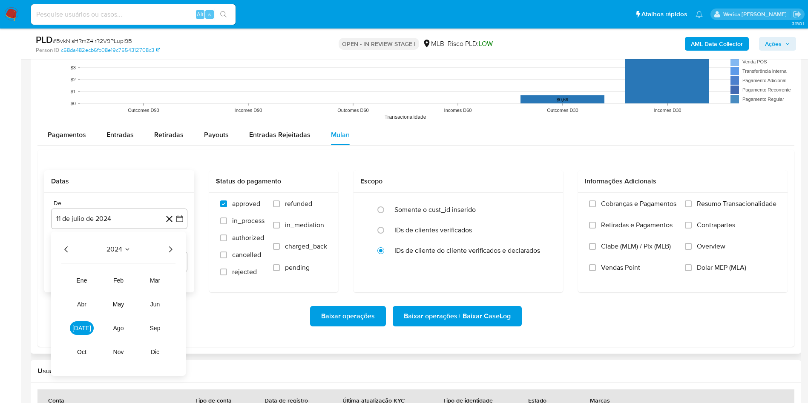
click at [171, 252] on icon "Año siguiente" at bounding box center [170, 250] width 10 height 10
click at [85, 284] on button "ene" at bounding box center [82, 281] width 24 height 14
click at [104, 279] on button "1" at bounding box center [102, 281] width 14 height 14
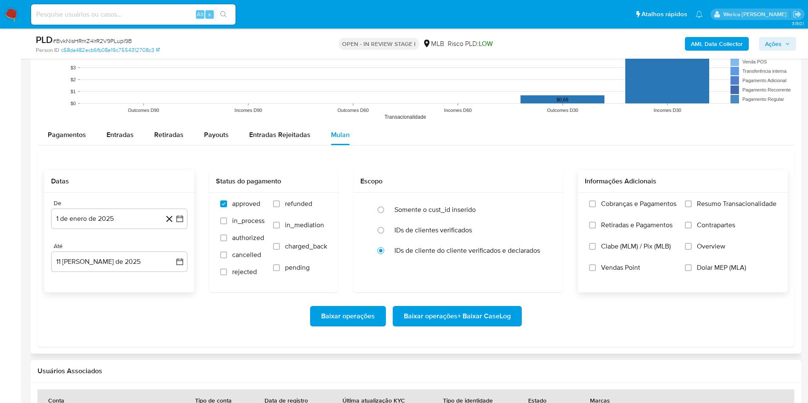
click at [633, 208] on span "Cobranças e Pagamentos" at bounding box center [638, 204] width 75 height 9
click at [596, 207] on input "Cobranças e Pagamentos" at bounding box center [592, 204] width 7 height 7
click at [613, 222] on span "Retiradas e Pagamentos" at bounding box center [637, 225] width 72 height 9
click at [596, 222] on input "Retiradas e Pagamentos" at bounding box center [592, 225] width 7 height 7
click at [609, 250] on span "Clabe (MLM) / Pix (MLB)" at bounding box center [636, 246] width 70 height 9
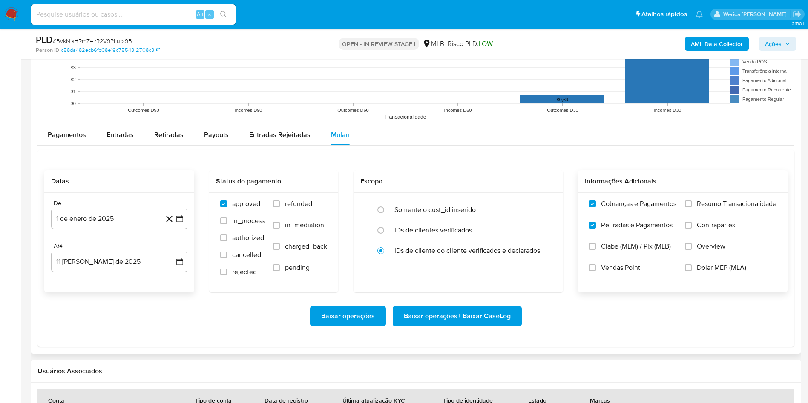
click at [596, 250] on input "Clabe (MLM) / Pix (MLB)" at bounding box center [592, 246] width 7 height 7
click at [601, 260] on label "Clabe (MLM) / Pix (MLB)" at bounding box center [632, 252] width 87 height 21
click at [596, 250] on input "Clabe (MLM) / Pix (MLB)" at bounding box center [592, 246] width 7 height 7
drag, startPoint x: 598, startPoint y: 271, endPoint x: 597, endPoint y: 253, distance: 17.9
click at [597, 253] on div "Cobranças e Pagamentos Retiradas e Pagamentos Clabe (MLM) / Pix (MLB) Vendas Po…" at bounding box center [632, 242] width 87 height 85
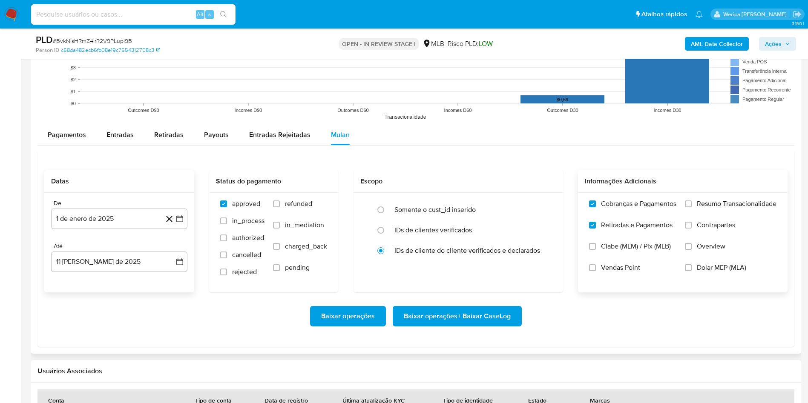
click at [597, 253] on label "Clabe (MLM) / Pix (MLB)" at bounding box center [632, 252] width 87 height 21
click at [596, 250] on input "Clabe (MLM) / Pix (MLB)" at bounding box center [592, 246] width 7 height 7
click at [595, 265] on label "Vendas Point" at bounding box center [632, 274] width 87 height 21
click at [595, 265] on input "Vendas Point" at bounding box center [592, 268] width 7 height 7
click at [703, 207] on span "Resumo Transacionalidade" at bounding box center [737, 204] width 80 height 9
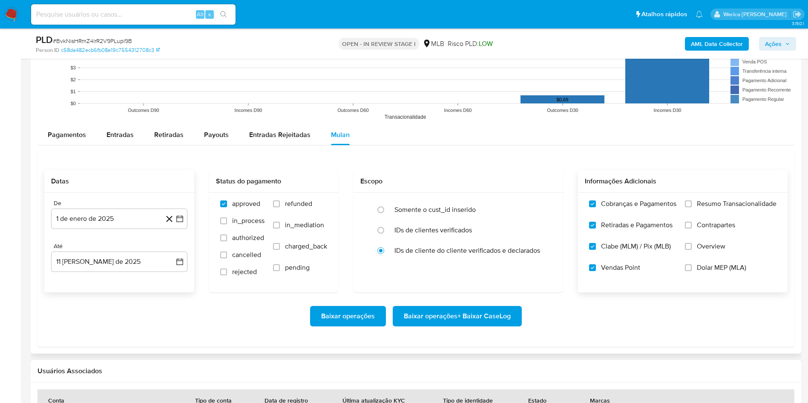
click at [692, 207] on input "Resumo Transacionalidade" at bounding box center [688, 204] width 7 height 7
click at [690, 222] on input "Contrapartes" at bounding box center [688, 225] width 7 height 7
click at [686, 256] on label "Overview" at bounding box center [731, 252] width 92 height 21
click at [686, 250] on input "Overview" at bounding box center [688, 246] width 7 height 7
click at [686, 274] on label "Dolar MEP (MLA)" at bounding box center [731, 274] width 92 height 21
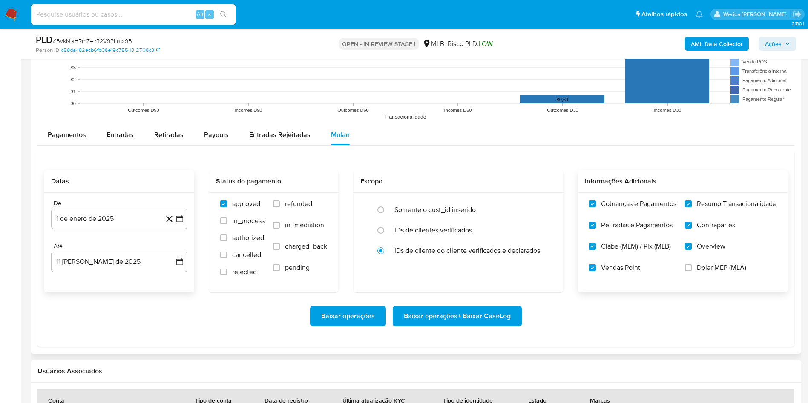
click at [686, 271] on input "Dolar MEP (MLA)" at bounding box center [688, 268] width 7 height 7
click at [491, 326] on span "Baixar operações + Baixar CaseLog" at bounding box center [457, 316] width 107 height 19
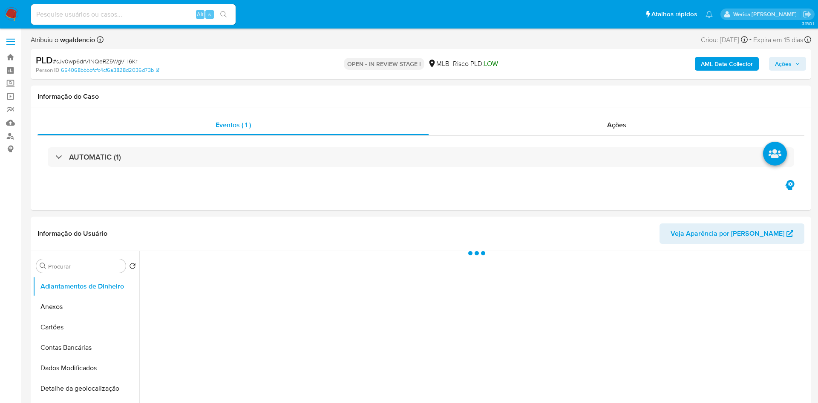
select select "10"
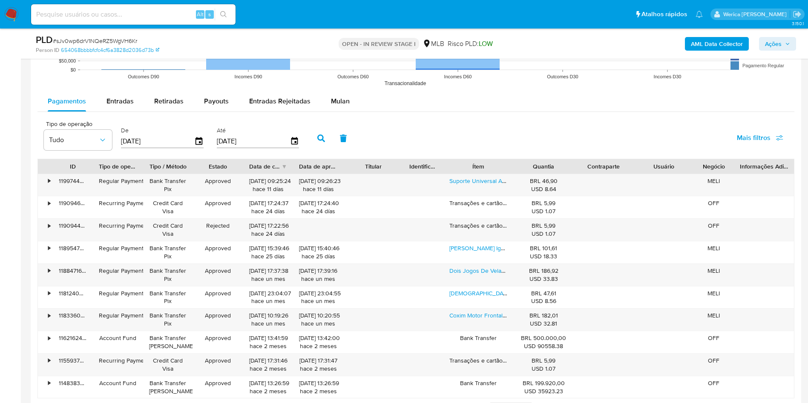
scroll to position [913, 0]
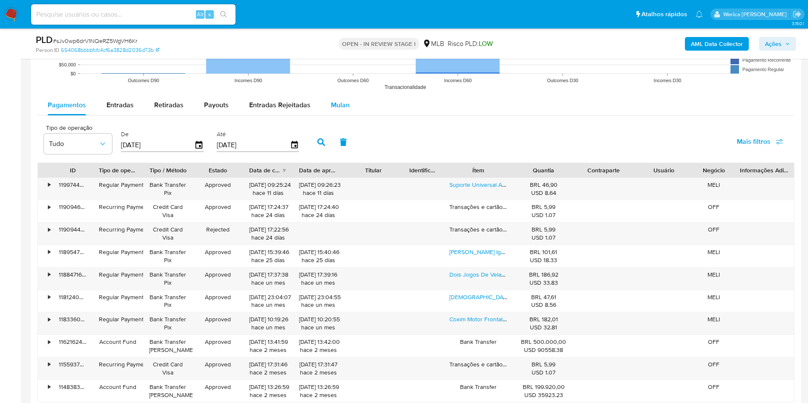
click at [337, 106] on span "Mulan" at bounding box center [340, 105] width 19 height 10
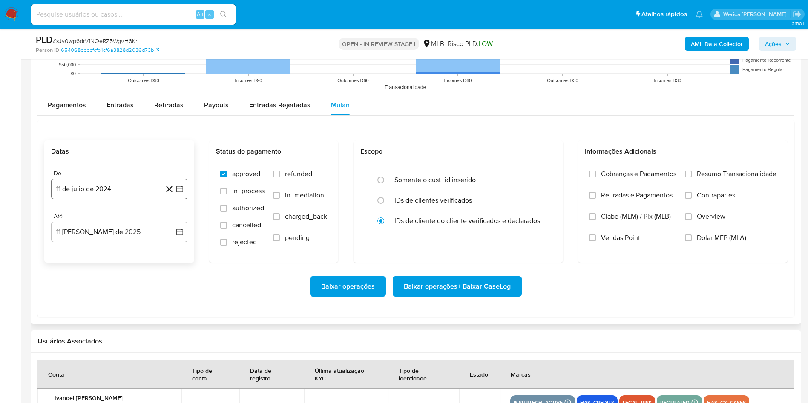
click at [147, 183] on button "11 de julio de 2024" at bounding box center [119, 189] width 136 height 20
click at [130, 221] on span "julio 2024" at bounding box center [115, 220] width 32 height 9
click at [167, 220] on icon "Año siguiente" at bounding box center [170, 220] width 10 height 10
click at [157, 275] on span "jun" at bounding box center [155, 274] width 10 height 7
click at [157, 275] on tbody "1 2 3 4 5 6 7 8 9 10 11 12 13 14 15 16 17 18 19 20 21 22 23 24 25 26 27 28 29 30" at bounding box center [119, 294] width 116 height 99
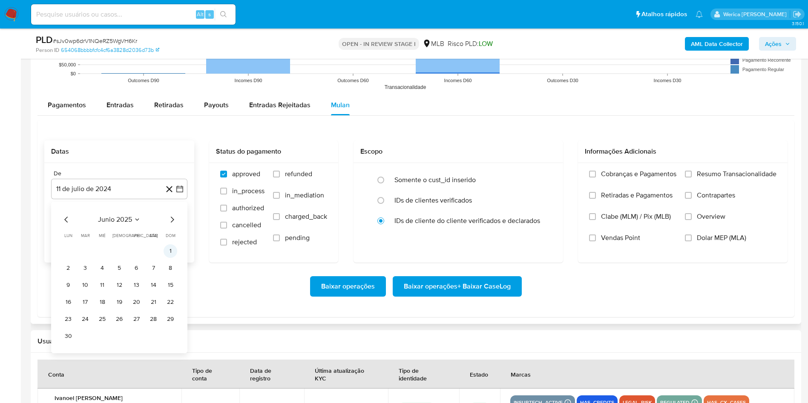
click at [169, 250] on button "1" at bounding box center [171, 252] width 14 height 14
click at [632, 196] on span "Retiradas e Pagamentos" at bounding box center [637, 195] width 72 height 9
click at [596, 196] on input "Retiradas e Pagamentos" at bounding box center [592, 195] width 7 height 7
click at [613, 214] on span "Clabe (MLM) / Pix (MLB)" at bounding box center [636, 217] width 70 height 9
click at [596, 214] on input "Clabe (MLM) / Pix (MLB)" at bounding box center [592, 216] width 7 height 7
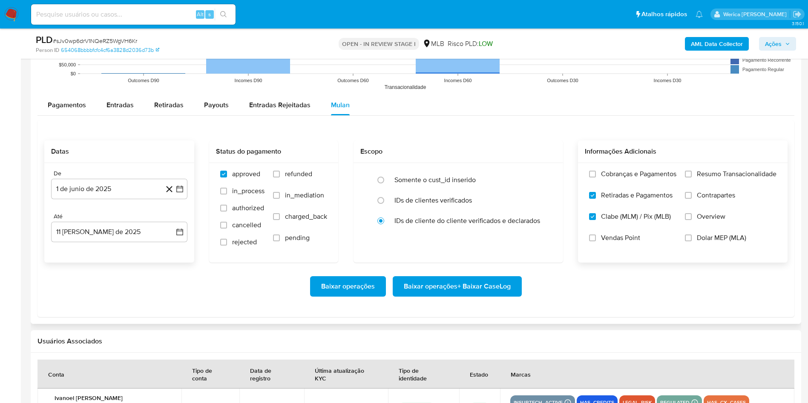
click at [616, 246] on label "Vendas Point" at bounding box center [632, 244] width 87 height 21
click at [596, 242] on input "Vendas Point" at bounding box center [592, 238] width 7 height 7
click at [631, 178] on span "Cobranças e Pagamentos" at bounding box center [638, 174] width 75 height 9
click at [596, 178] on input "Cobranças e Pagamentos" at bounding box center [592, 174] width 7 height 7
click at [692, 175] on label "Resumo Transacionalidade" at bounding box center [731, 180] width 92 height 21
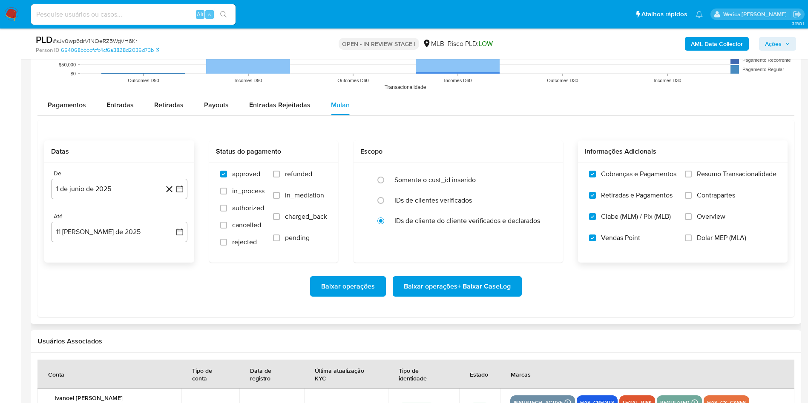
click at [692, 175] on input "Resumo Transacionalidade" at bounding box center [688, 174] width 7 height 7
click at [694, 201] on label "Contrapartes" at bounding box center [731, 201] width 92 height 21
click at [692, 199] on input "Contrapartes" at bounding box center [688, 195] width 7 height 7
click at [694, 221] on label "Overview" at bounding box center [731, 223] width 92 height 21
click at [692, 220] on input "Overview" at bounding box center [688, 216] width 7 height 7
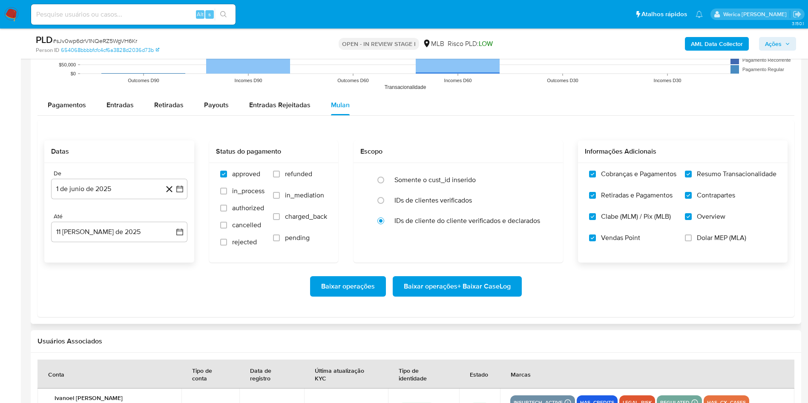
click at [694, 239] on label "Dolar MEP (MLA)" at bounding box center [731, 244] width 92 height 21
click at [692, 239] on input "Dolar MEP (MLA)" at bounding box center [688, 238] width 7 height 7
click at [486, 284] on span "Baixar operações + Baixar CaseLog" at bounding box center [457, 286] width 107 height 19
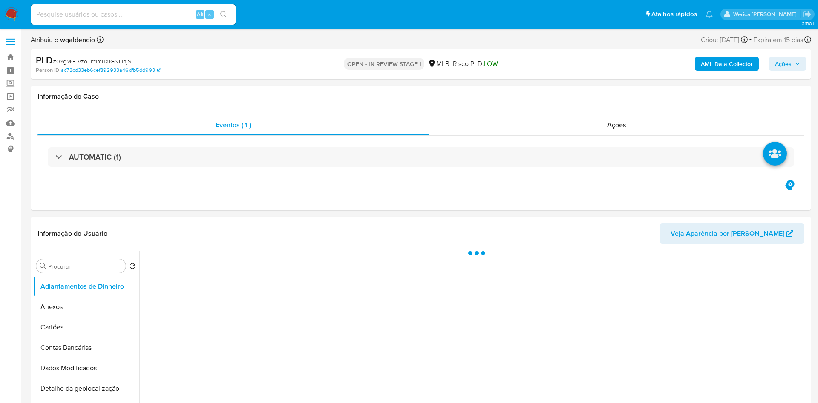
select select "10"
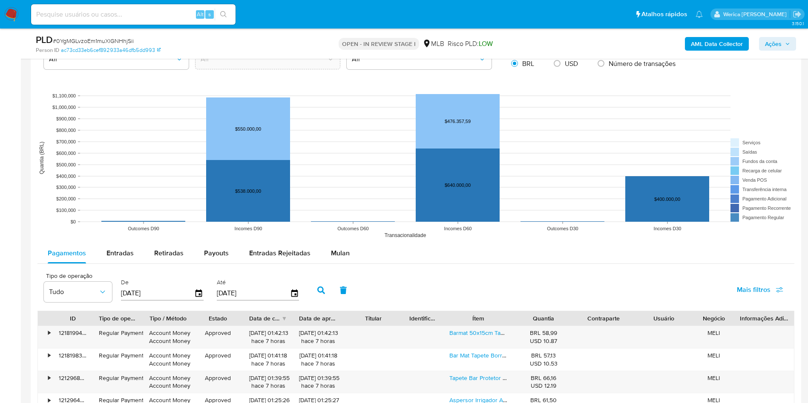
scroll to position [758, 0]
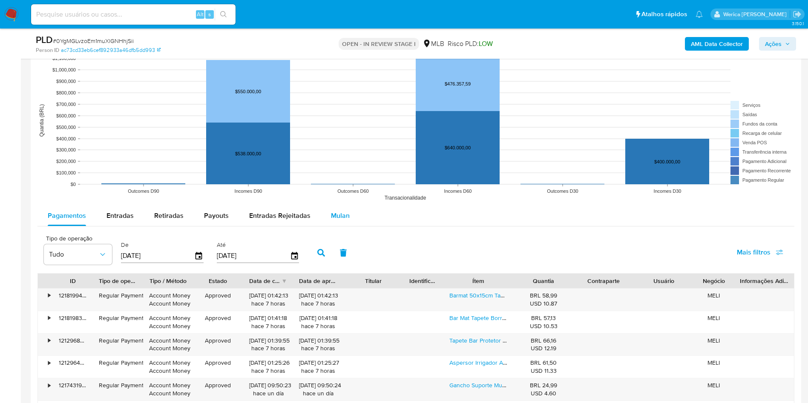
click at [338, 221] on div "Mulan" at bounding box center [340, 216] width 19 height 20
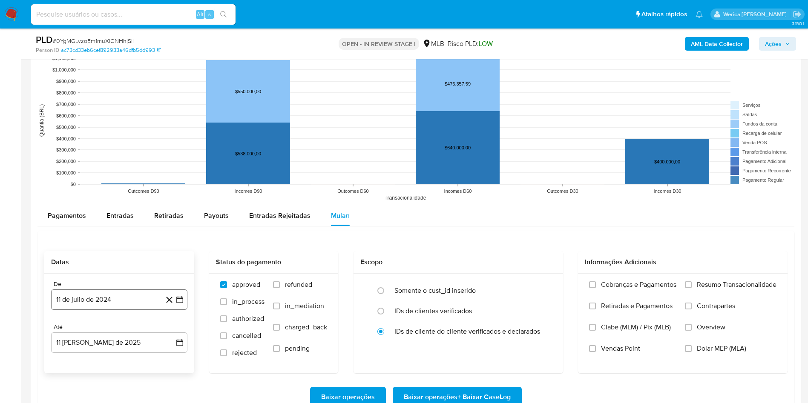
click at [128, 299] on button "11 de julio de 2024" at bounding box center [119, 300] width 136 height 20
click at [126, 163] on div "julio 2024 julio 2024 lun lunes mar martes mié miércoles jue jueves vie viernes…" at bounding box center [119, 220] width 136 height 135
click at [129, 168] on span "julio 2024" at bounding box center [115, 170] width 32 height 9
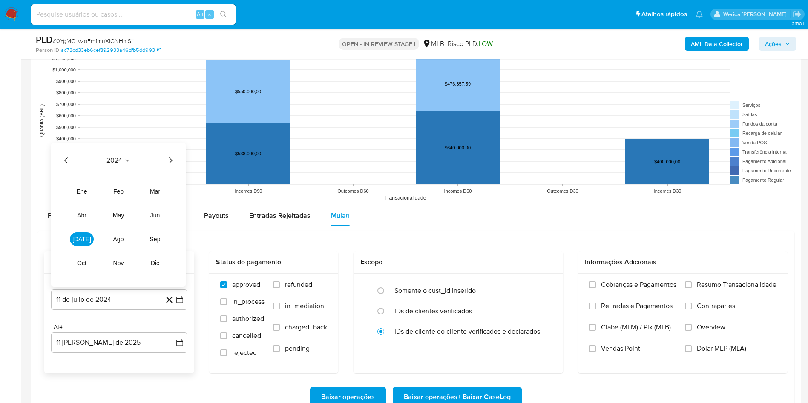
click at [172, 160] on icon "Año siguiente" at bounding box center [170, 161] width 3 height 6
click at [157, 219] on button "jun" at bounding box center [155, 216] width 24 height 14
click at [170, 184] on button "1" at bounding box center [171, 185] width 14 height 14
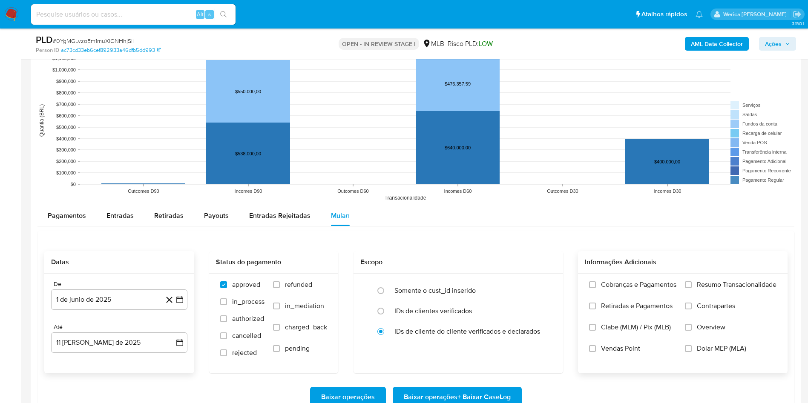
click at [629, 312] on label "Retiradas e Pagamentos" at bounding box center [632, 312] width 87 height 21
click at [596, 310] on input "Retiradas e Pagamentos" at bounding box center [592, 306] width 7 height 7
click at [614, 291] on label "Cobranças e Pagamentos" at bounding box center [632, 291] width 87 height 21
click at [596, 288] on input "Cobranças e Pagamentos" at bounding box center [592, 285] width 7 height 7
click at [611, 335] on label "Clabe (MLM) / Pix (MLB)" at bounding box center [632, 333] width 87 height 21
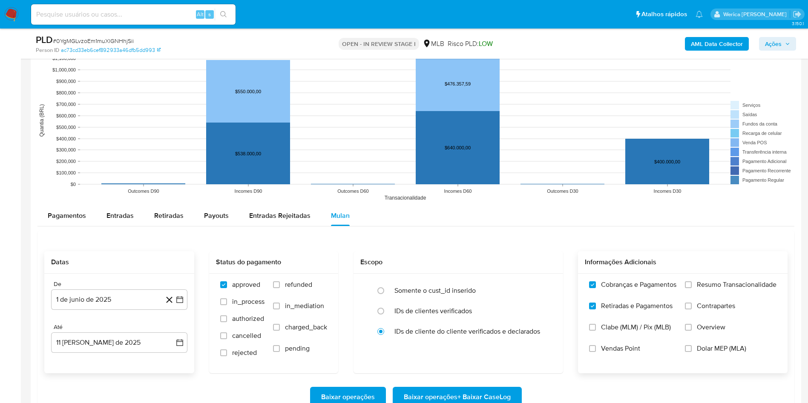
click at [596, 331] on input "Clabe (MLM) / Pix (MLB)" at bounding box center [592, 327] width 7 height 7
click at [610, 351] on span "Vendas Point" at bounding box center [620, 349] width 39 height 9
click at [596, 351] on input "Vendas Point" at bounding box center [592, 349] width 7 height 7
click at [697, 348] on span "Dolar MEP (MLA)" at bounding box center [721, 349] width 49 height 9
click at [692, 348] on input "Dolar MEP (MLA)" at bounding box center [688, 349] width 7 height 7
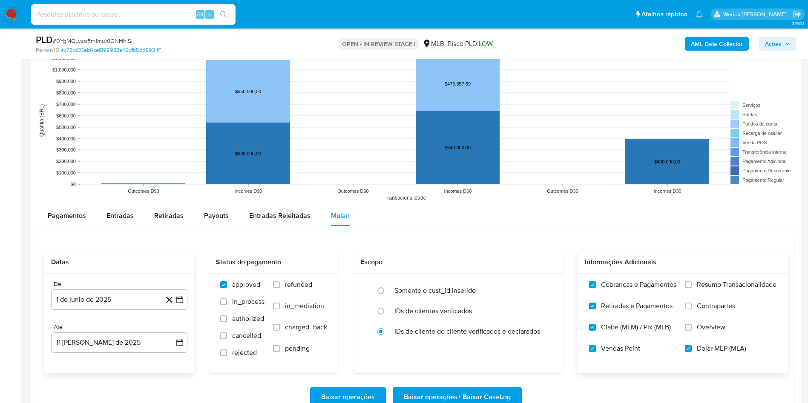
click at [701, 326] on span "Overview" at bounding box center [711, 327] width 29 height 9
click at [692, 326] on input "Overview" at bounding box center [688, 327] width 7 height 7
click at [701, 314] on label "Contrapartes" at bounding box center [731, 312] width 92 height 21
click at [692, 310] on input "Contrapartes" at bounding box center [688, 306] width 7 height 7
click at [702, 298] on label "Resumo Transacionalidade" at bounding box center [731, 291] width 92 height 21
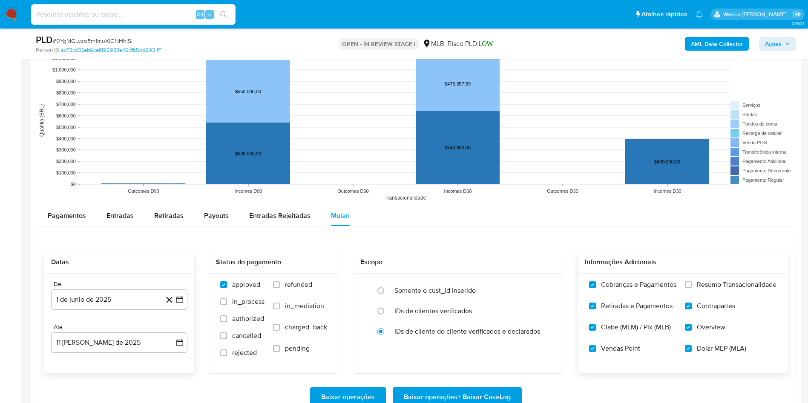
click at [692, 288] on input "Resumo Transacionalidade" at bounding box center [688, 285] width 7 height 7
click at [499, 391] on span "Baixar operações + Baixar CaseLog" at bounding box center [457, 397] width 107 height 19
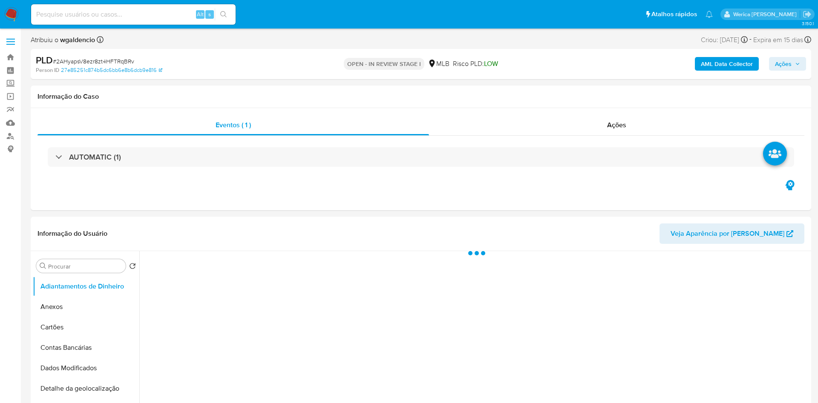
select select "10"
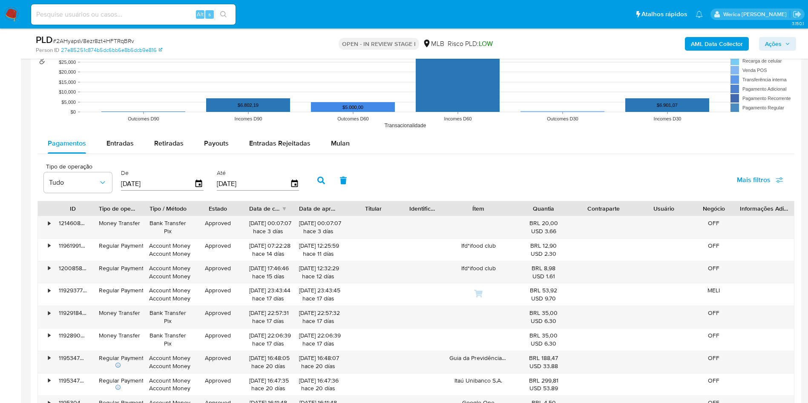
scroll to position [853, 0]
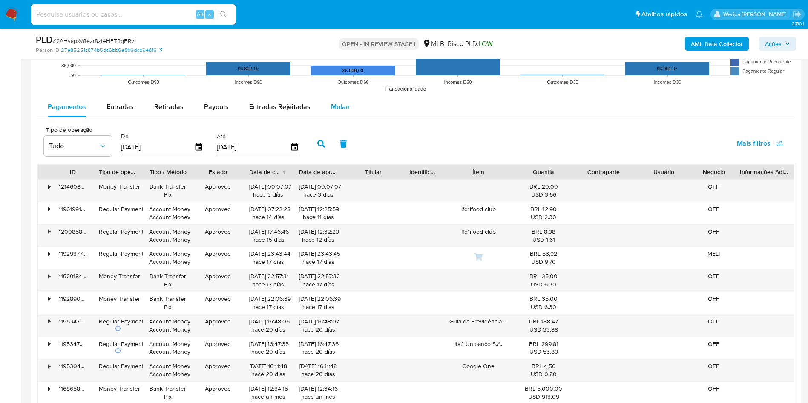
click at [339, 107] on span "Mulan" at bounding box center [340, 107] width 19 height 10
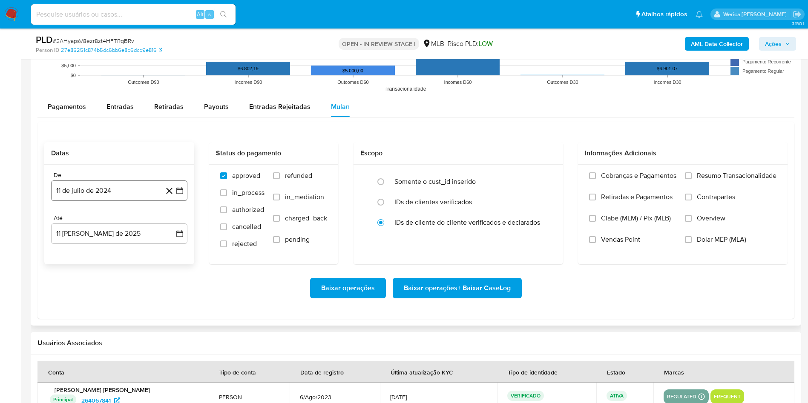
click at [129, 197] on button "11 de julio de 2024" at bounding box center [119, 191] width 136 height 20
click at [127, 224] on span "julio 2024" at bounding box center [115, 221] width 32 height 9
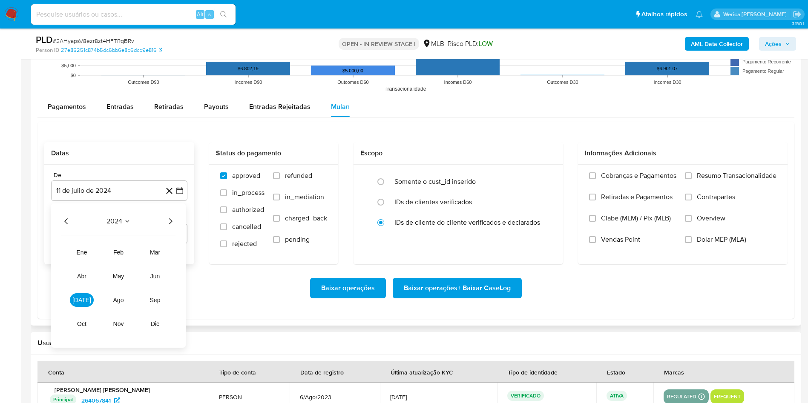
click at [172, 221] on icon "Año siguiente" at bounding box center [170, 222] width 3 height 6
click at [162, 273] on button "jun" at bounding box center [155, 277] width 24 height 14
click at [170, 257] on button "1" at bounding box center [171, 253] width 14 height 14
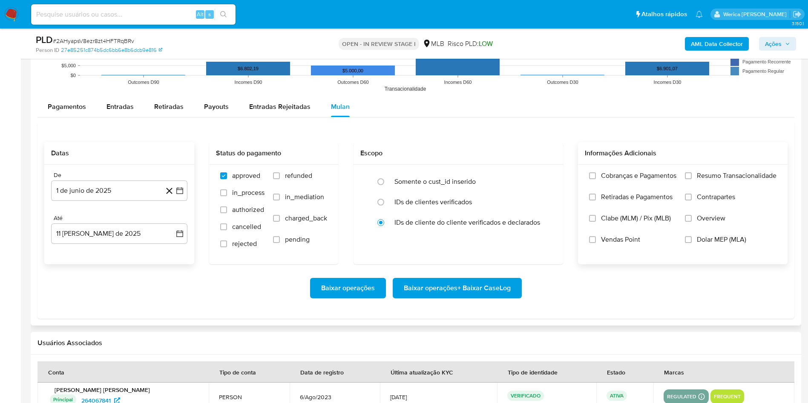
click at [622, 176] on span "Cobranças e Pagamentos" at bounding box center [638, 176] width 75 height 9
click at [596, 176] on input "Cobranças e Pagamentos" at bounding box center [592, 176] width 7 height 7
click at [613, 201] on span "Retiradas e Pagamentos" at bounding box center [637, 197] width 72 height 9
click at [596, 201] on input "Retiradas e Pagamentos" at bounding box center [592, 197] width 7 height 7
click at [608, 214] on span "Clabe (MLM) / Pix (MLB)" at bounding box center [636, 218] width 70 height 9
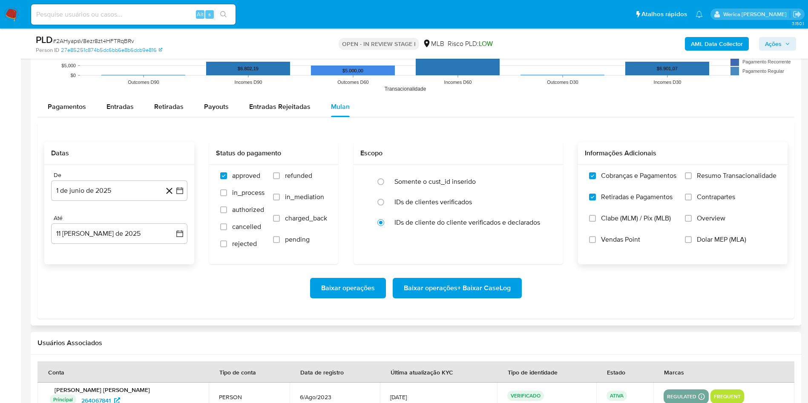
click at [596, 215] on input "Clabe (MLM) / Pix (MLB)" at bounding box center [592, 218] width 7 height 7
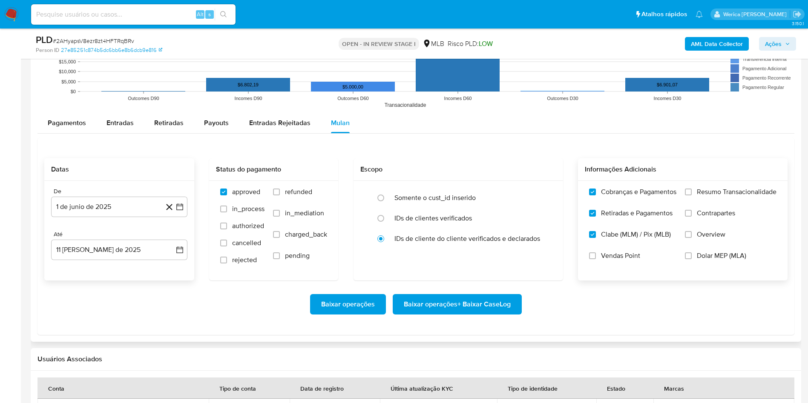
scroll to position [835, 0]
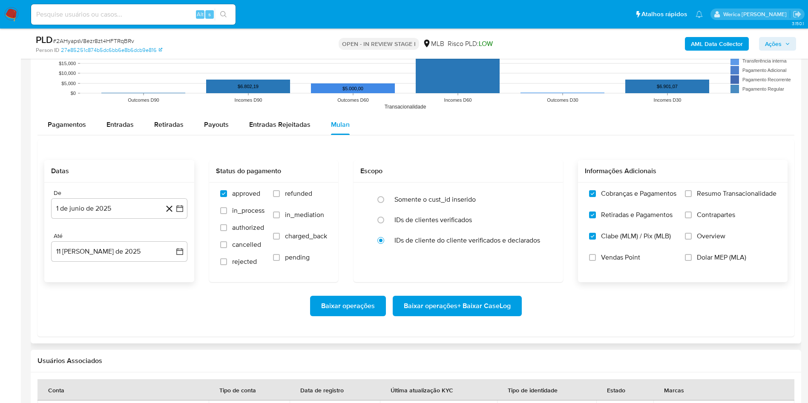
click at [608, 257] on span "Vendas Point" at bounding box center [620, 257] width 39 height 9
click at [596, 257] on input "Vendas Point" at bounding box center [592, 257] width 7 height 7
click at [721, 256] on span "Dolar MEP (MLA)" at bounding box center [721, 257] width 49 height 9
click at [692, 256] on input "Dolar MEP (MLA)" at bounding box center [688, 257] width 7 height 7
click at [701, 236] on span "Overview" at bounding box center [711, 236] width 29 height 9
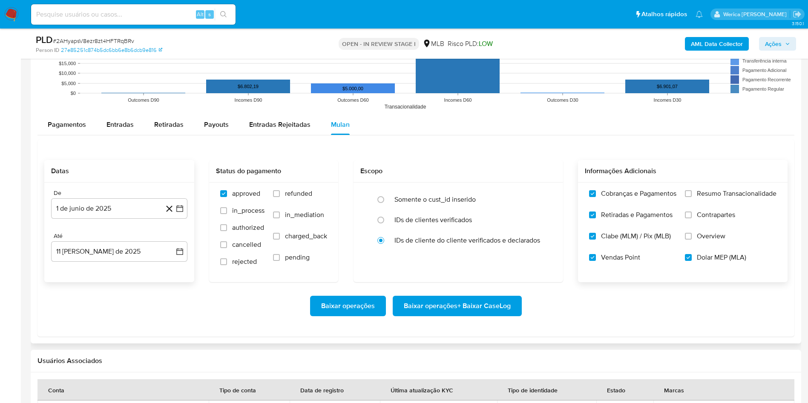
click at [692, 236] on input "Overview" at bounding box center [688, 236] width 7 height 7
click at [705, 216] on span "Contrapartes" at bounding box center [716, 215] width 38 height 9
click at [692, 216] on input "Contrapartes" at bounding box center [688, 215] width 7 height 7
click at [708, 209] on label "Resumo Transacionalidade" at bounding box center [731, 200] width 92 height 21
click at [692, 197] on input "Resumo Transacionalidade" at bounding box center [688, 193] width 7 height 7
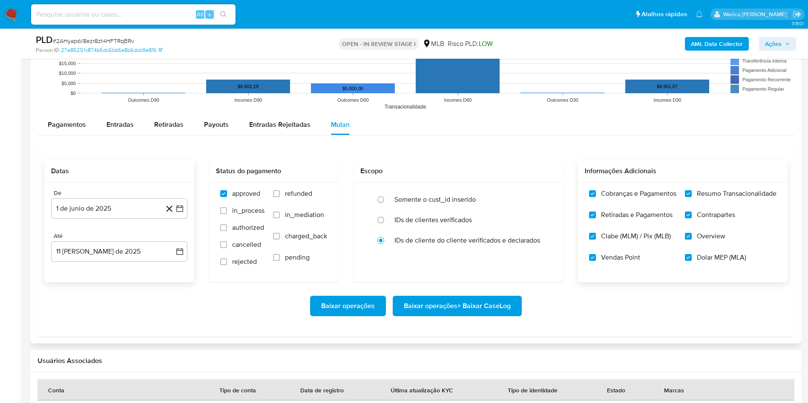
click at [493, 302] on span "Baixar operações + Baixar CaseLog" at bounding box center [457, 306] width 107 height 19
